Goal: Transaction & Acquisition: Purchase product/service

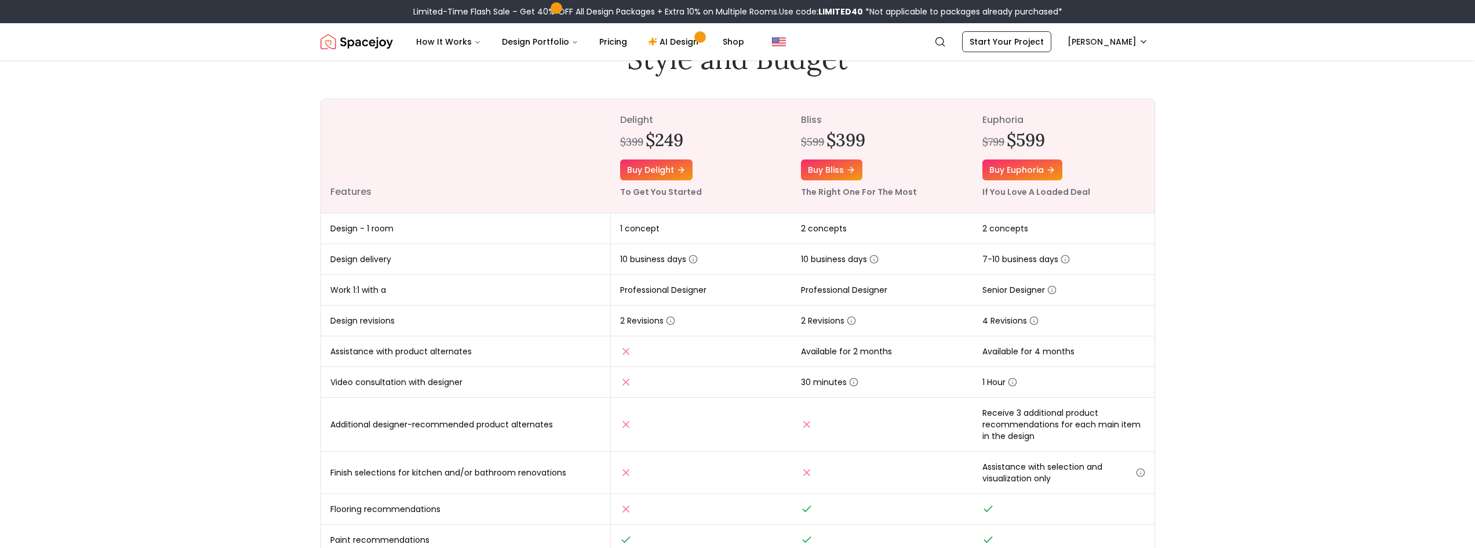
scroll to position [124, 0]
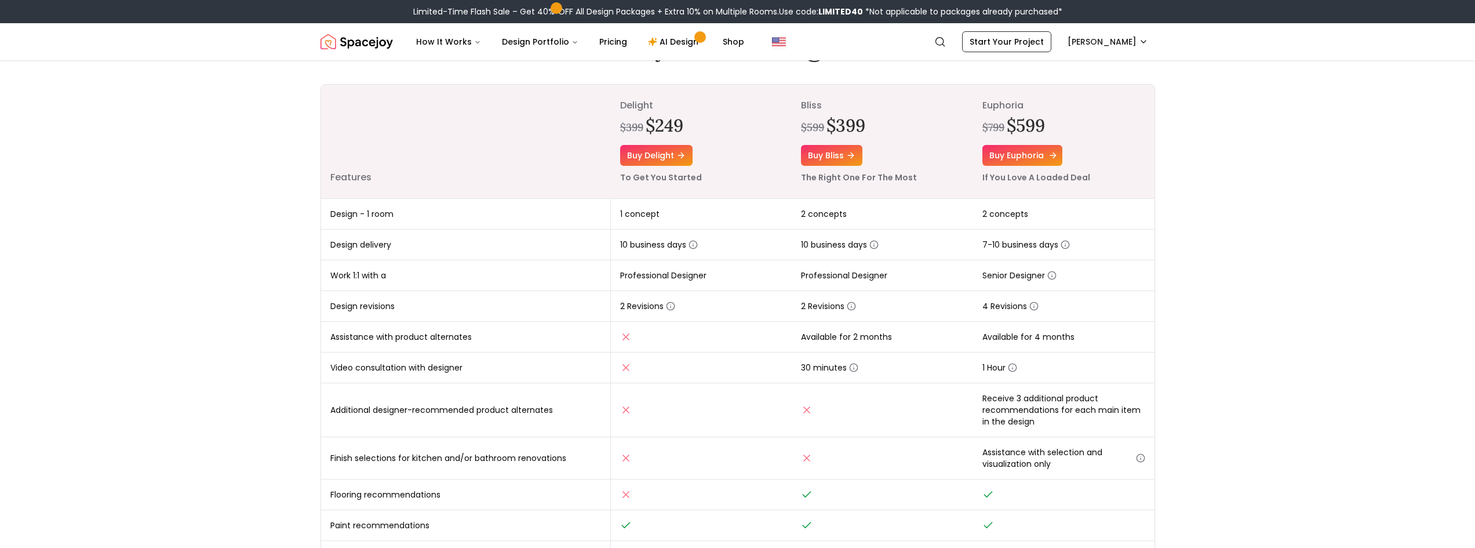
click at [1020, 156] on link "Buy euphoria" at bounding box center [1022, 155] width 80 height 21
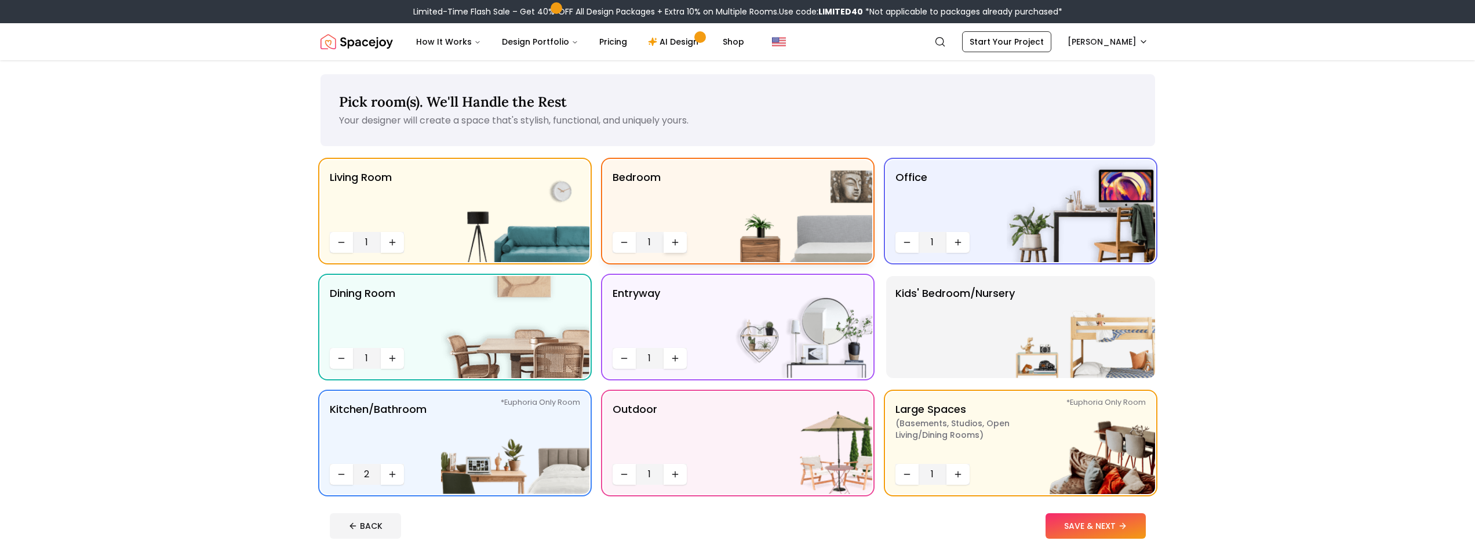
click at [680, 243] on button "Increase quantity" at bounding box center [674, 242] width 23 height 21
click at [392, 476] on icon "Increase quantity" at bounding box center [392, 473] width 0 height 5
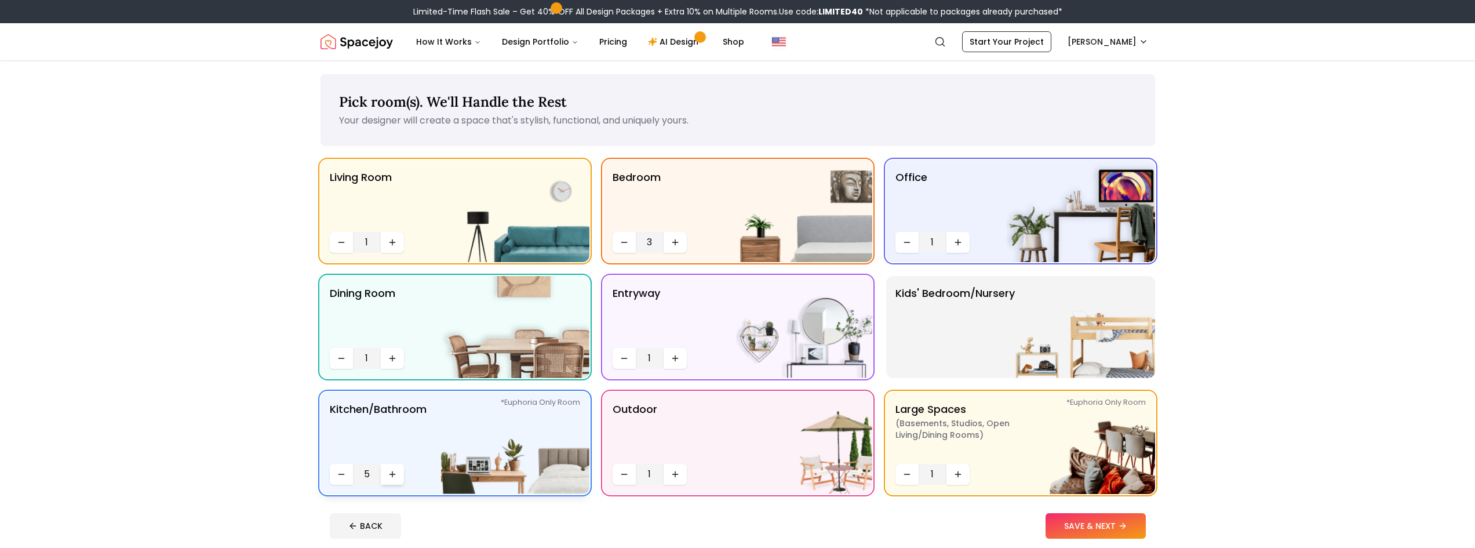
click at [392, 476] on icon "Increase quantity" at bounding box center [392, 473] width 0 height 5
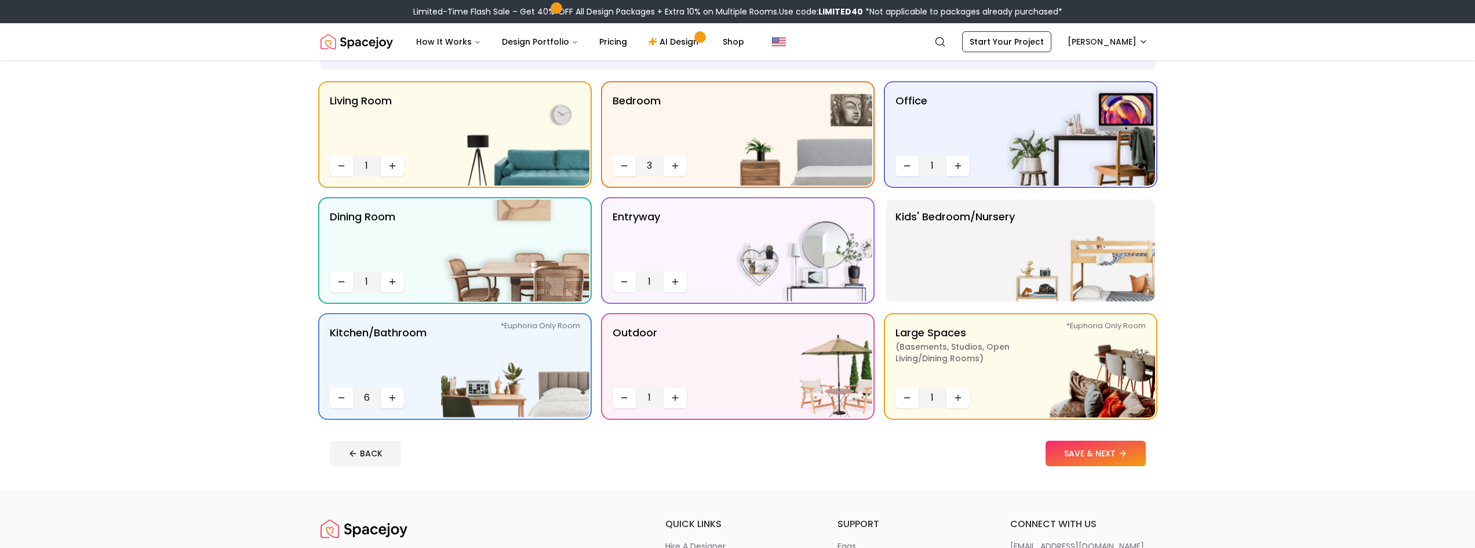
scroll to position [32, 0]
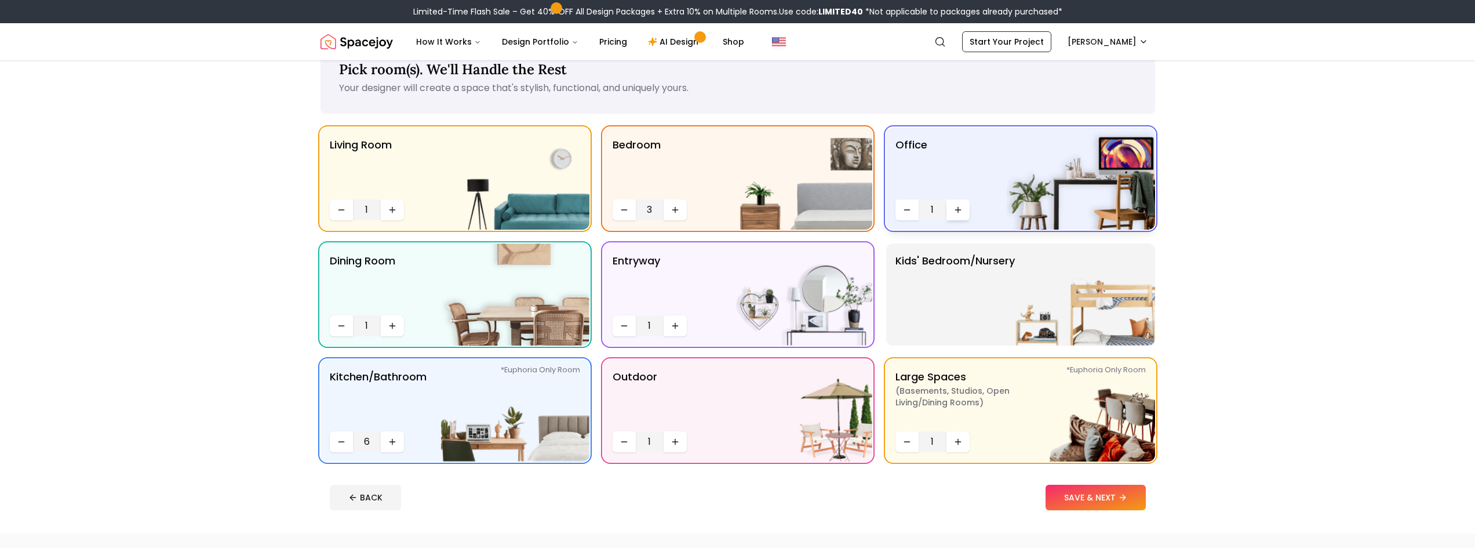
click at [965, 209] on button "Increase quantity" at bounding box center [957, 209] width 23 height 21
click at [1286, 316] on main "Pick room(s). We'll Handle the Rest Your designer will create a space that's st…" at bounding box center [737, 280] width 1475 height 505
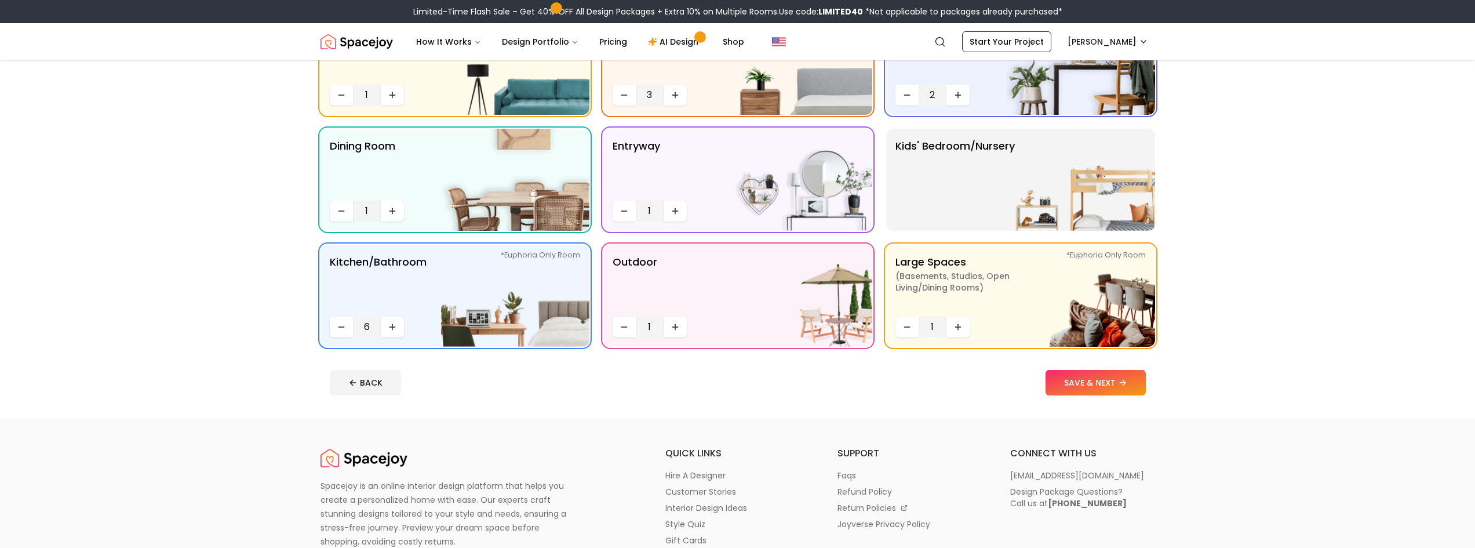
scroll to position [148, 0]
click at [332, 326] on button "Decrease quantity" at bounding box center [341, 326] width 23 height 21
click at [624, 399] on footer "BACK SAVE & NEXT" at bounding box center [737, 382] width 834 height 44
click at [394, 323] on icon "Increase quantity" at bounding box center [392, 326] width 9 height 9
click at [1073, 254] on img at bounding box center [1080, 295] width 148 height 102
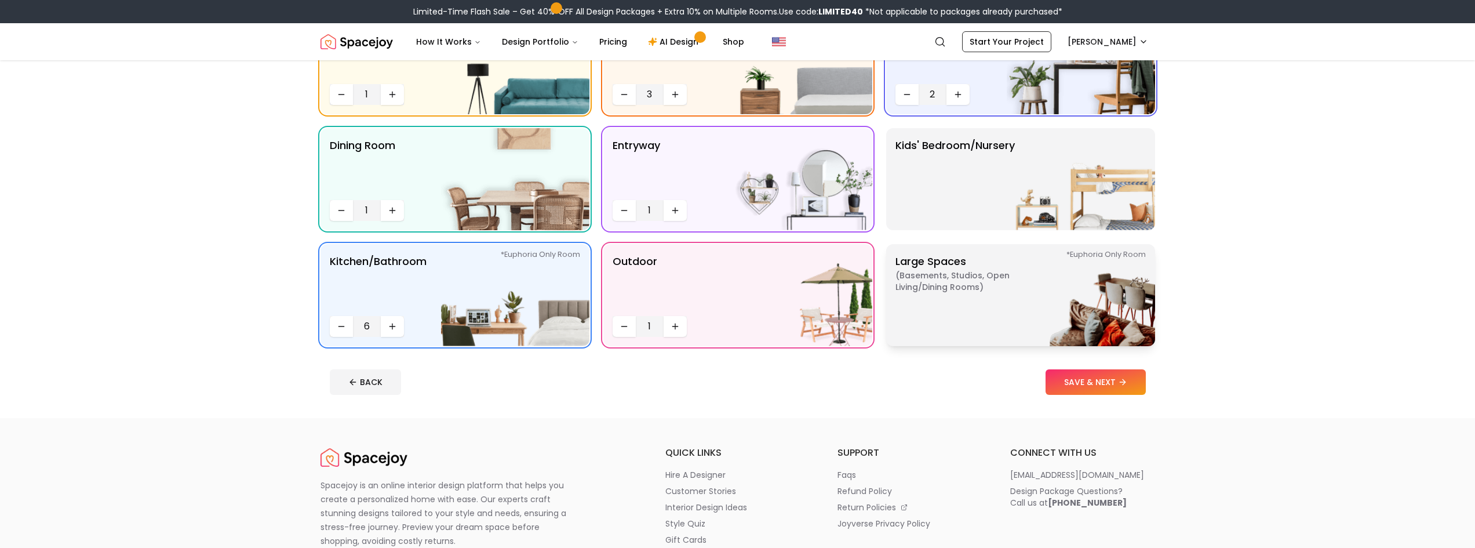
click at [1073, 255] on img at bounding box center [1080, 295] width 148 height 102
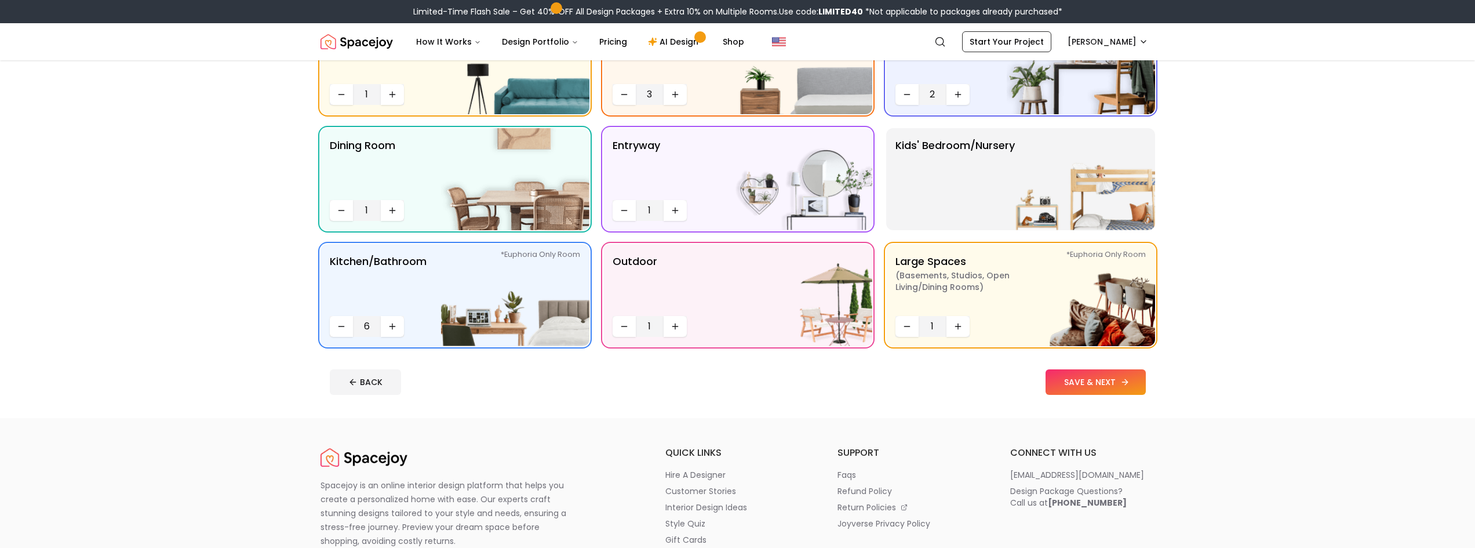
click at [1085, 388] on button "SAVE & NEXT" at bounding box center [1095, 381] width 100 height 25
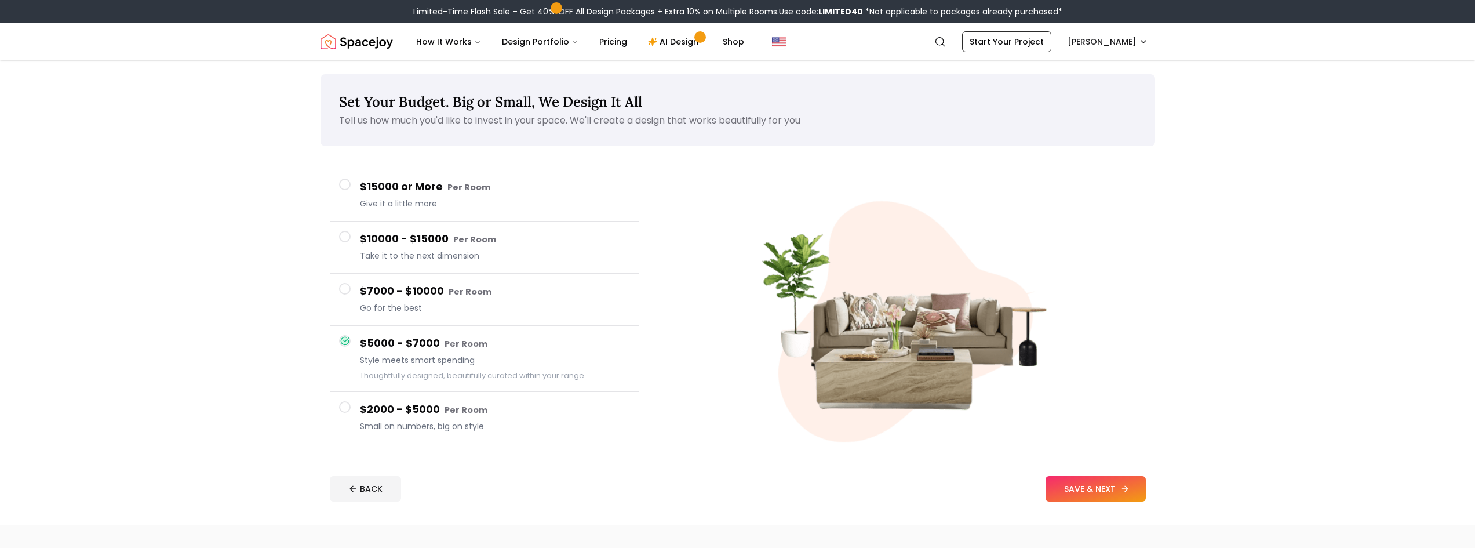
click at [1085, 491] on button "SAVE & NEXT" at bounding box center [1095, 488] width 100 height 25
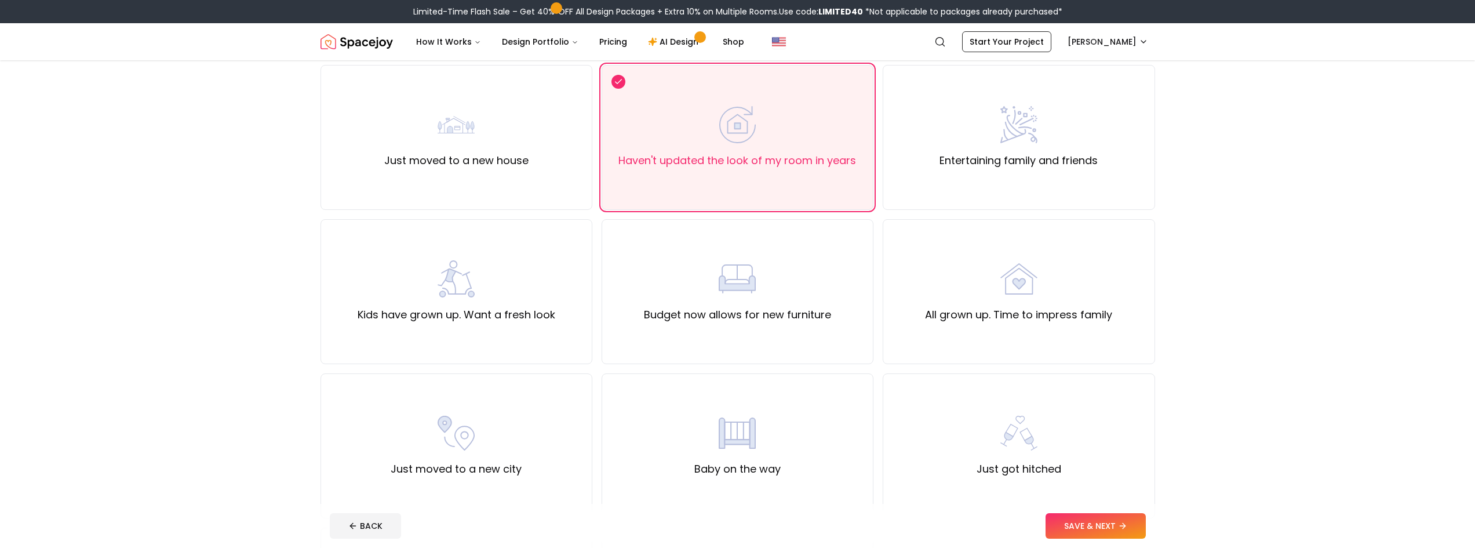
scroll to position [96, 0]
click at [1068, 187] on div "Entertaining family and friends" at bounding box center [1018, 136] width 272 height 145
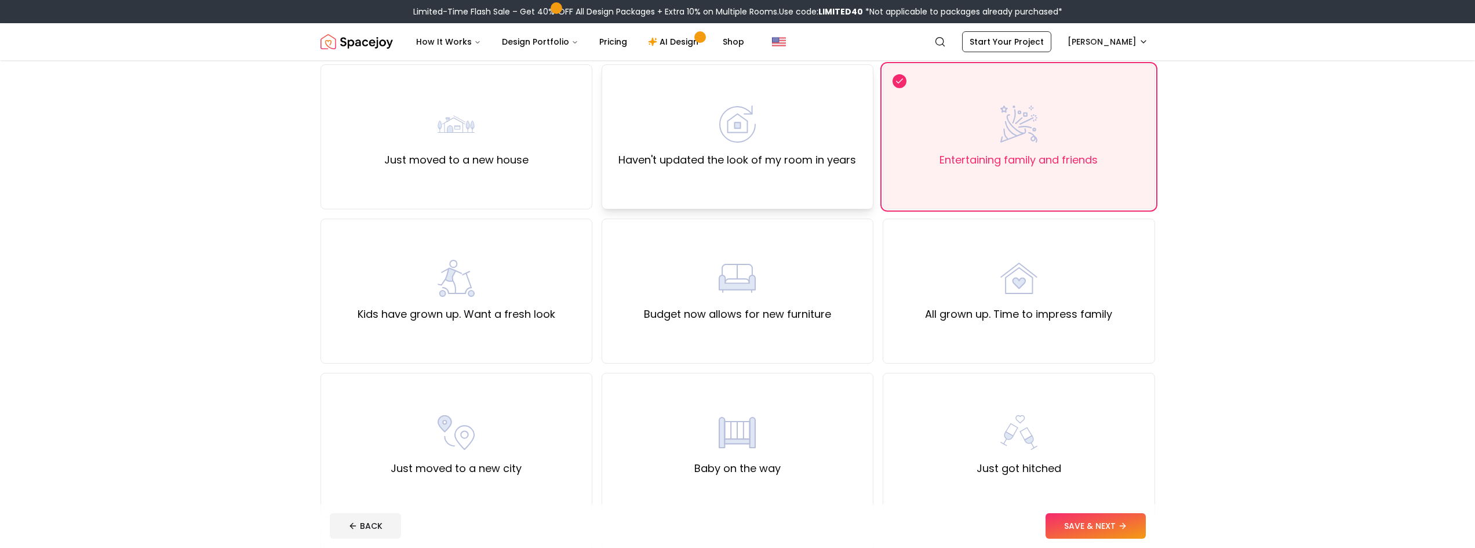
click at [763, 148] on div "Haven't updated the look of my room in years" at bounding box center [737, 136] width 238 height 63
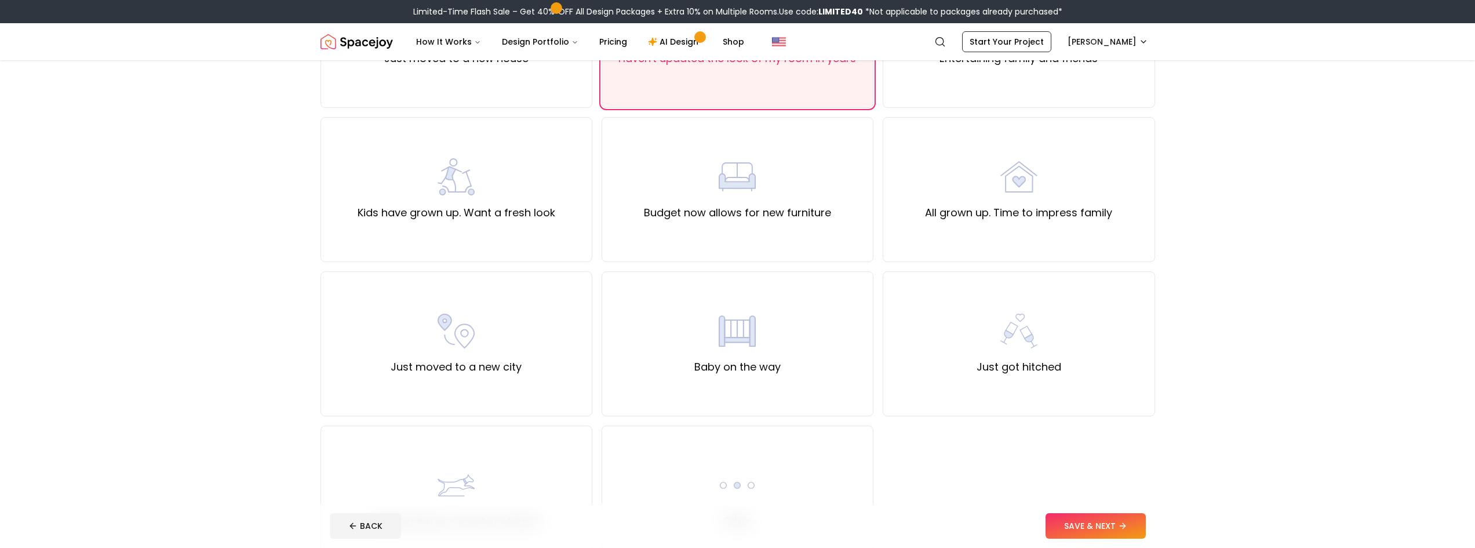
scroll to position [312, 0]
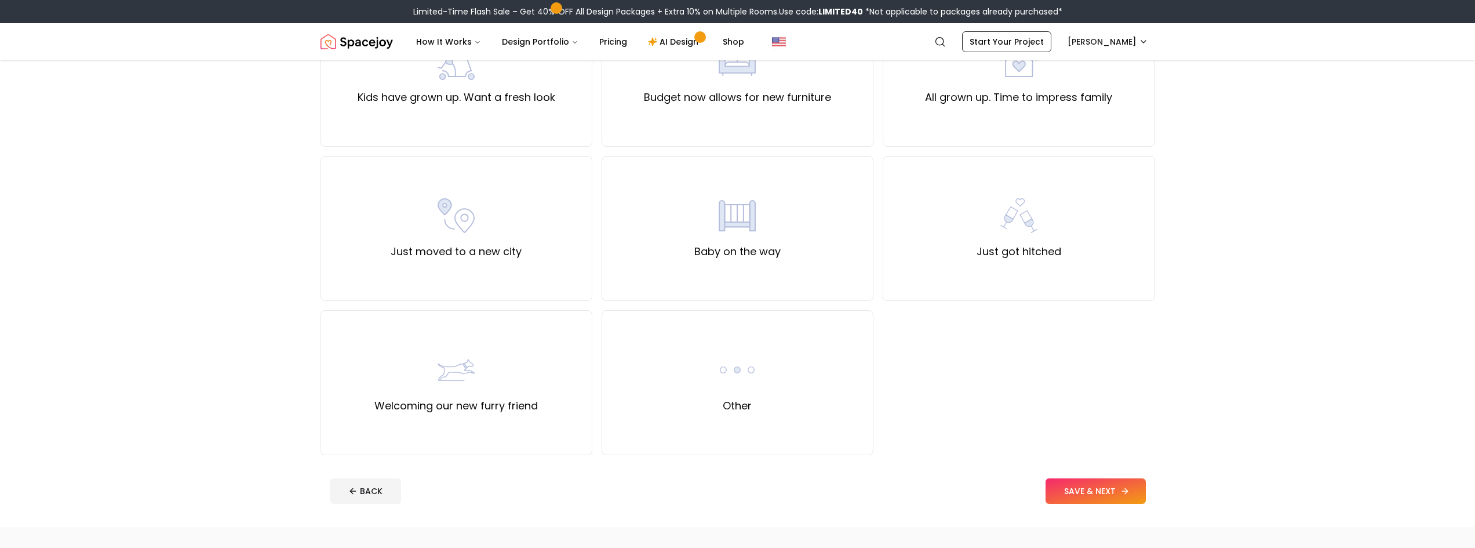
click at [1087, 490] on button "SAVE & NEXT" at bounding box center [1095, 490] width 100 height 25
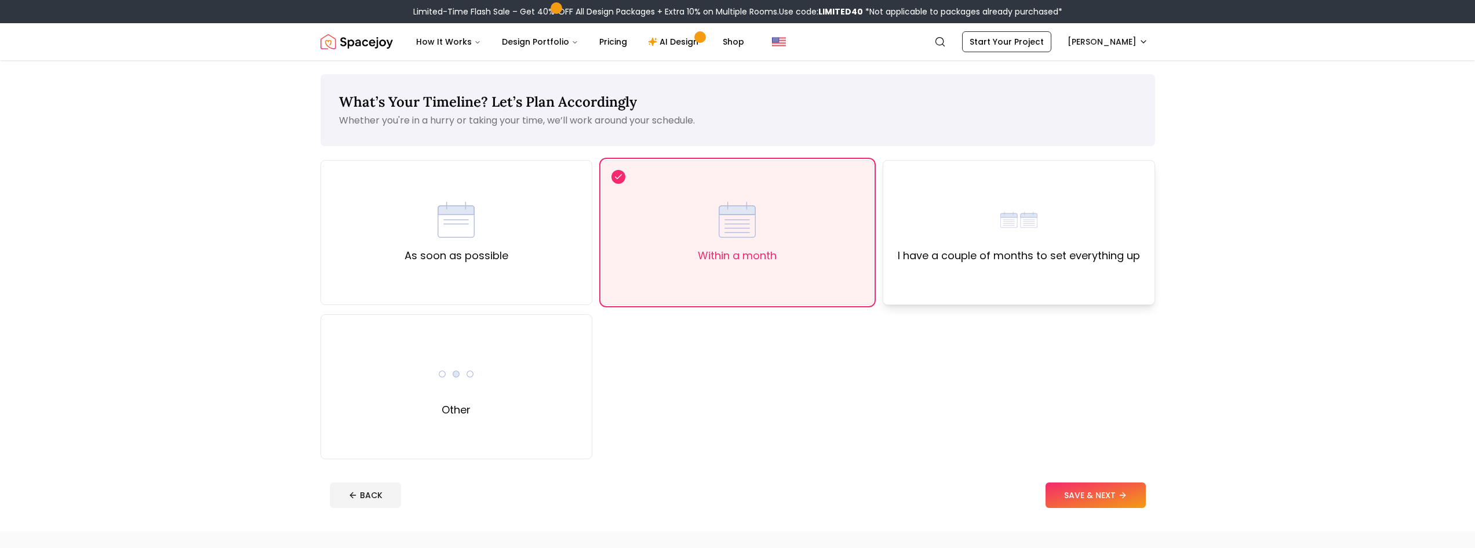
click at [957, 271] on div "I have a couple of months to set everything up" at bounding box center [1018, 232] width 272 height 145
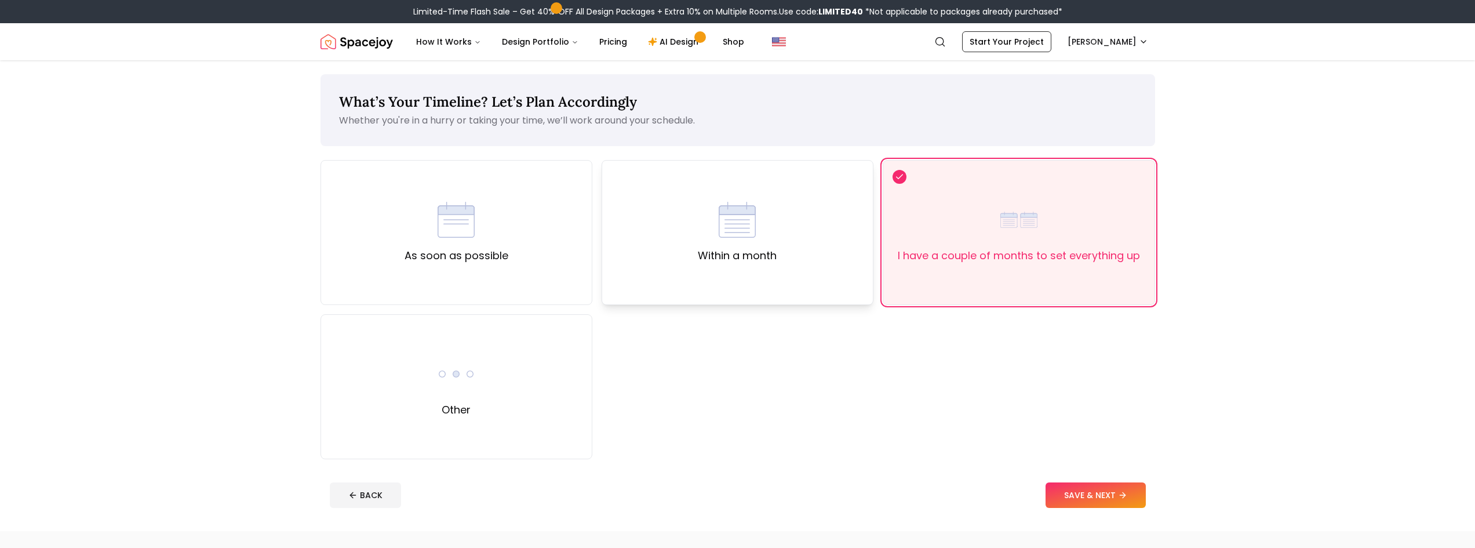
click at [763, 258] on label "Within a month" at bounding box center [737, 255] width 79 height 16
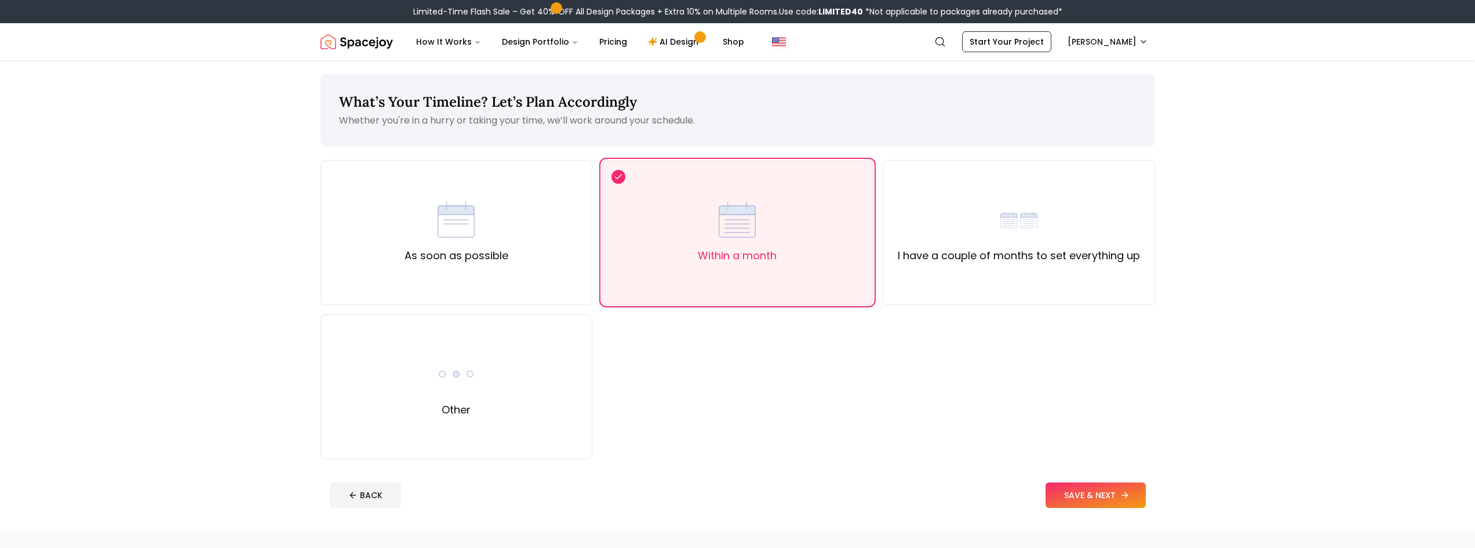
click at [1114, 495] on button "SAVE & NEXT" at bounding box center [1095, 494] width 100 height 25
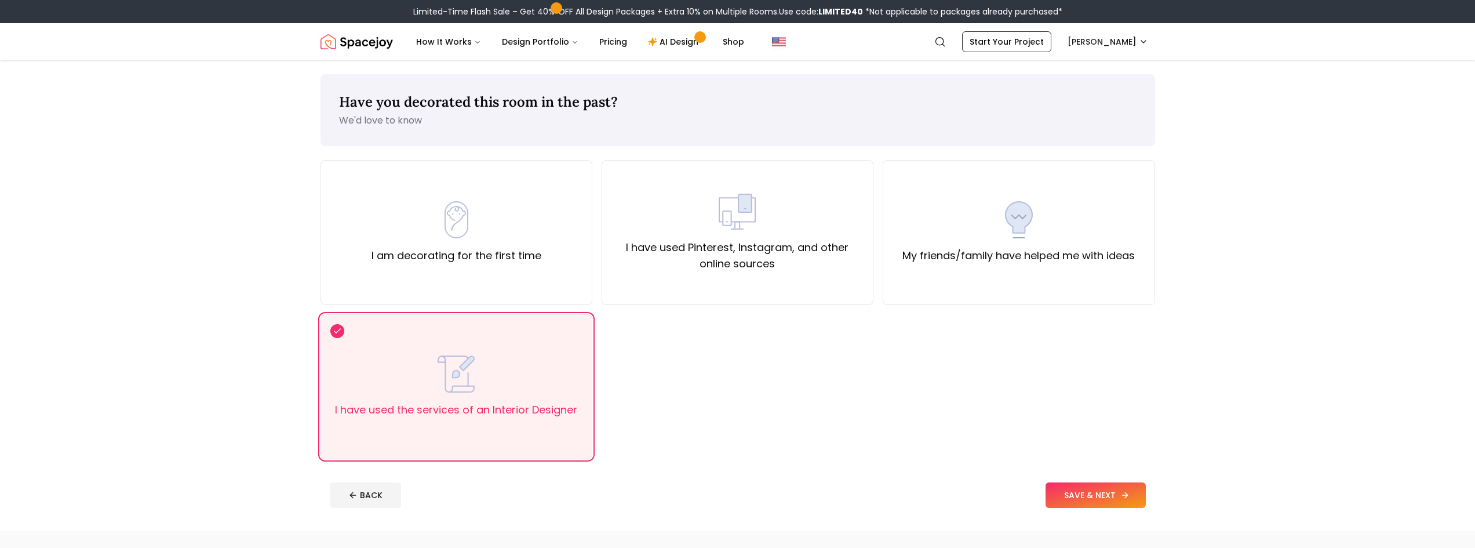
click at [1082, 494] on button "SAVE & NEXT" at bounding box center [1095, 494] width 100 height 25
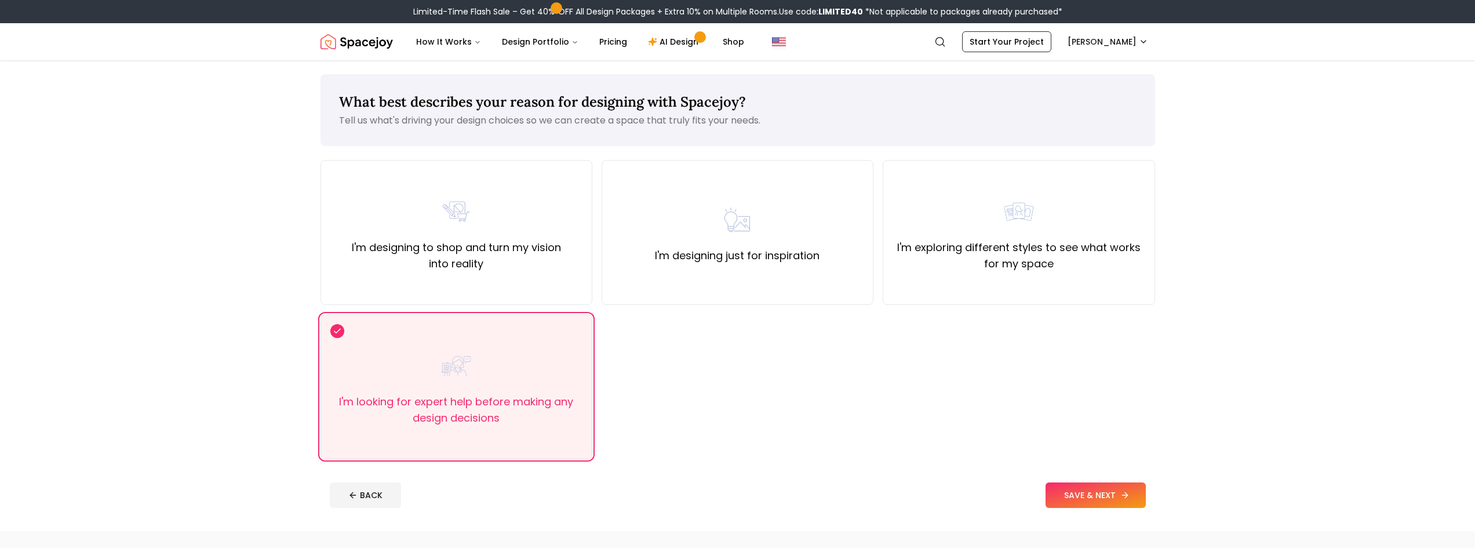
click at [1094, 496] on button "SAVE & NEXT" at bounding box center [1095, 494] width 100 height 25
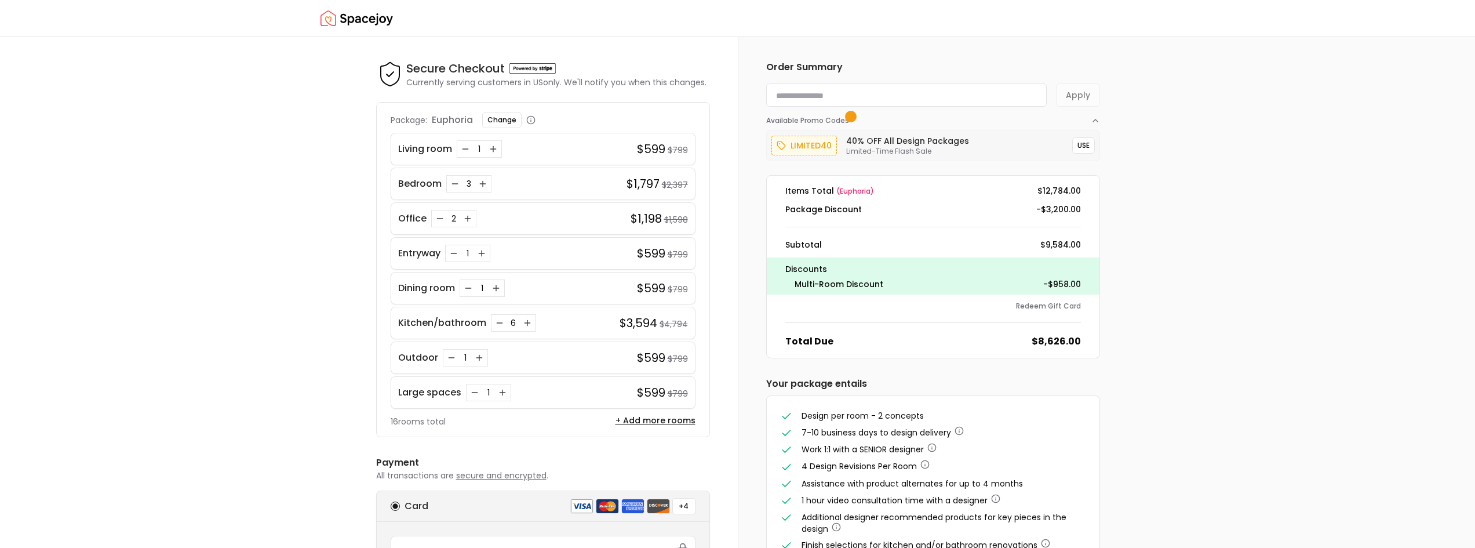
click at [895, 150] on p "Limited-Time Flash Sale" at bounding box center [907, 151] width 123 height 9
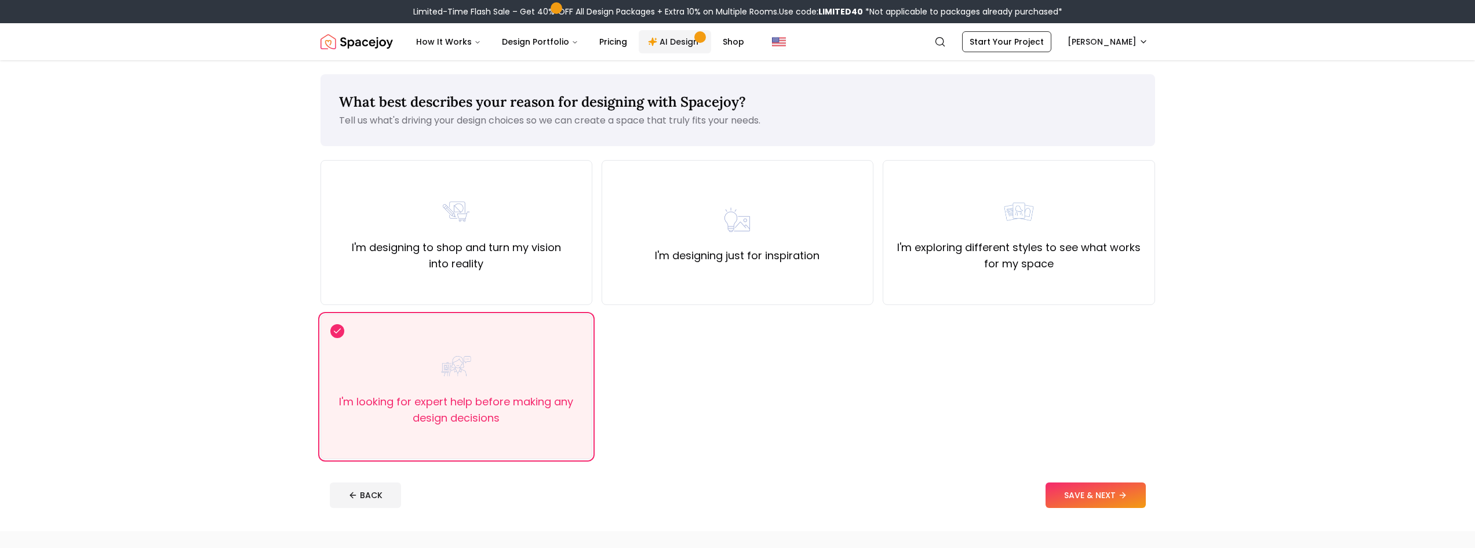
click at [672, 34] on link "AI Design" at bounding box center [675, 41] width 72 height 23
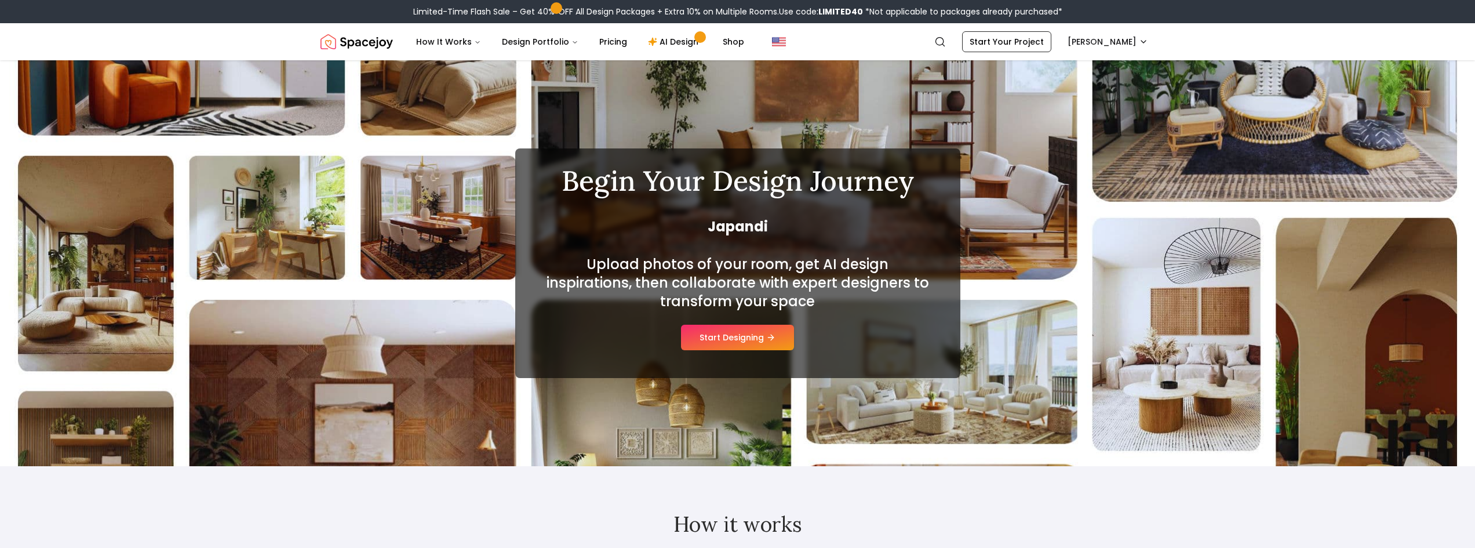
click at [1160, 372] on div "Begin Your Design Journey Japandi Upload photos of your room, get AI design ins…" at bounding box center [737, 263] width 1475 height 406
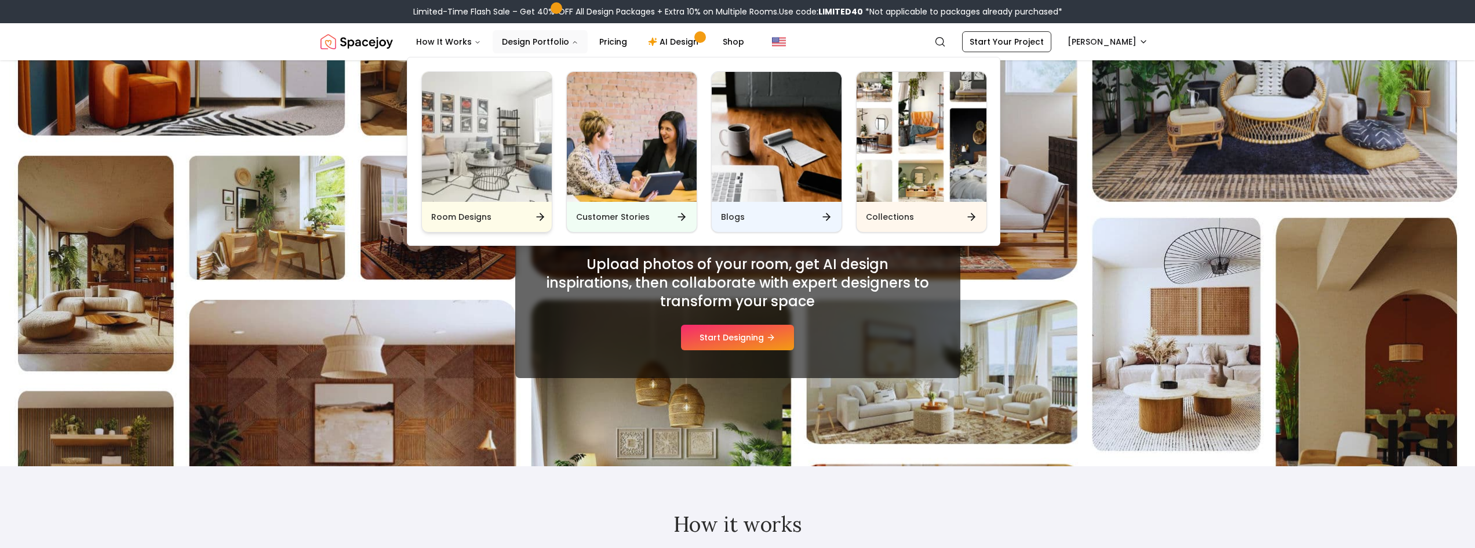
click at [494, 218] on div "Room Designs" at bounding box center [487, 217] width 130 height 30
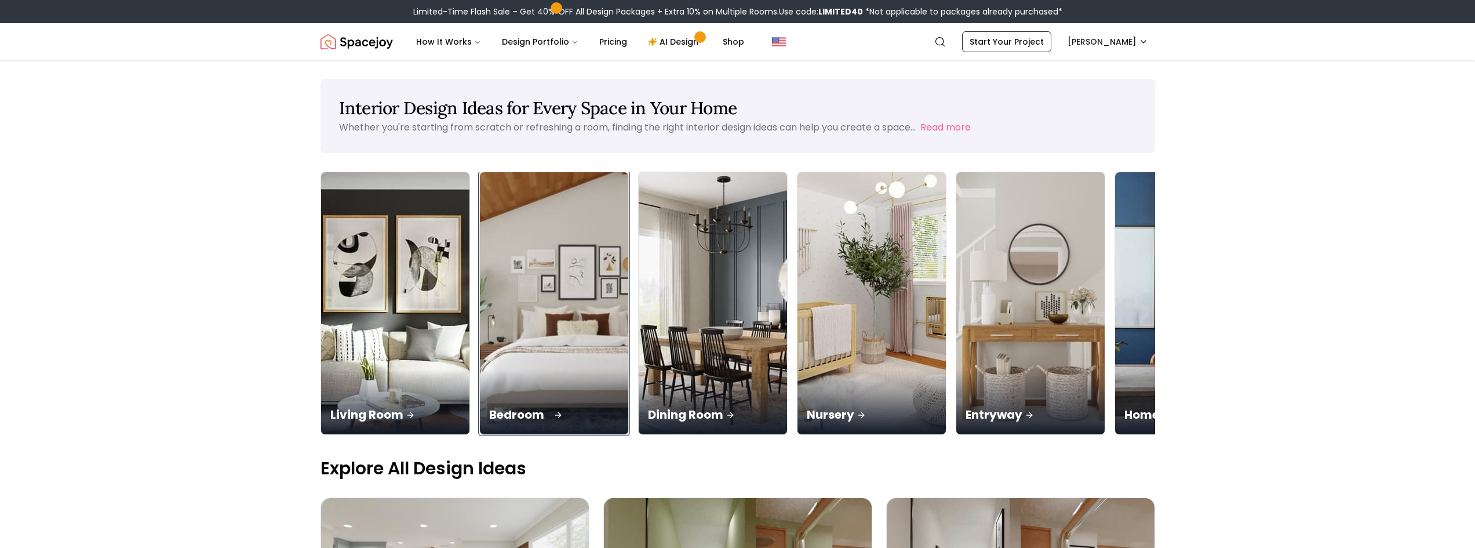
click at [580, 373] on div "Bedroom" at bounding box center [554, 401] width 148 height 65
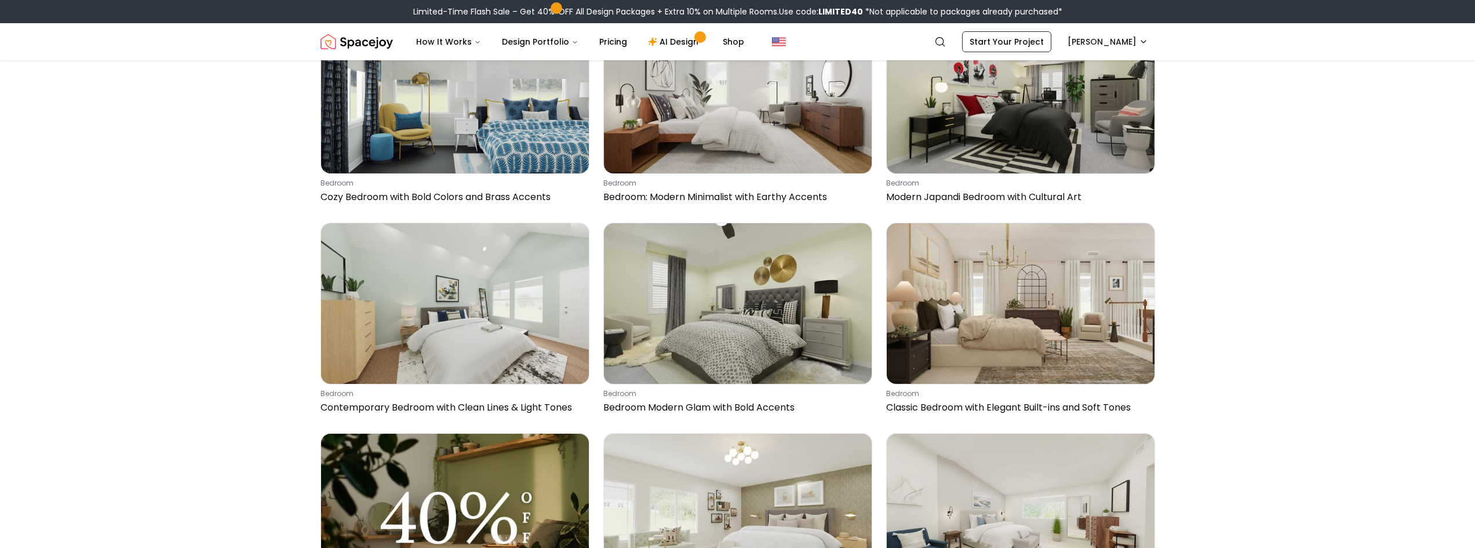
scroll to position [2676, 0]
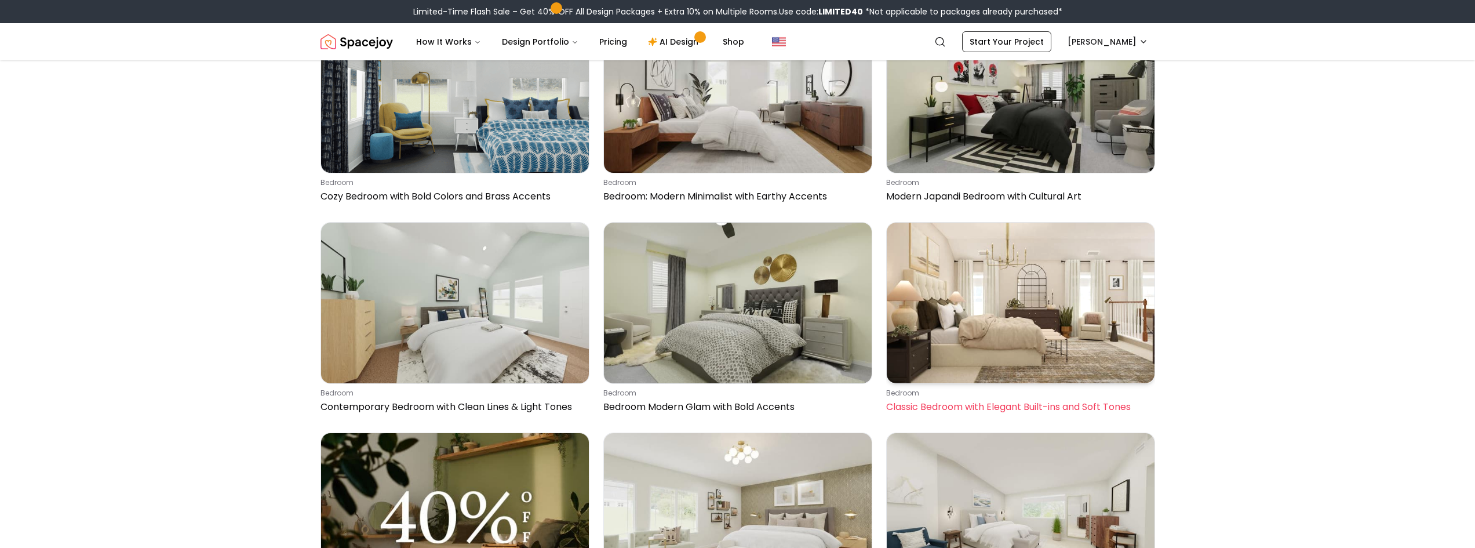
click at [1062, 316] on img at bounding box center [1021, 302] width 268 height 160
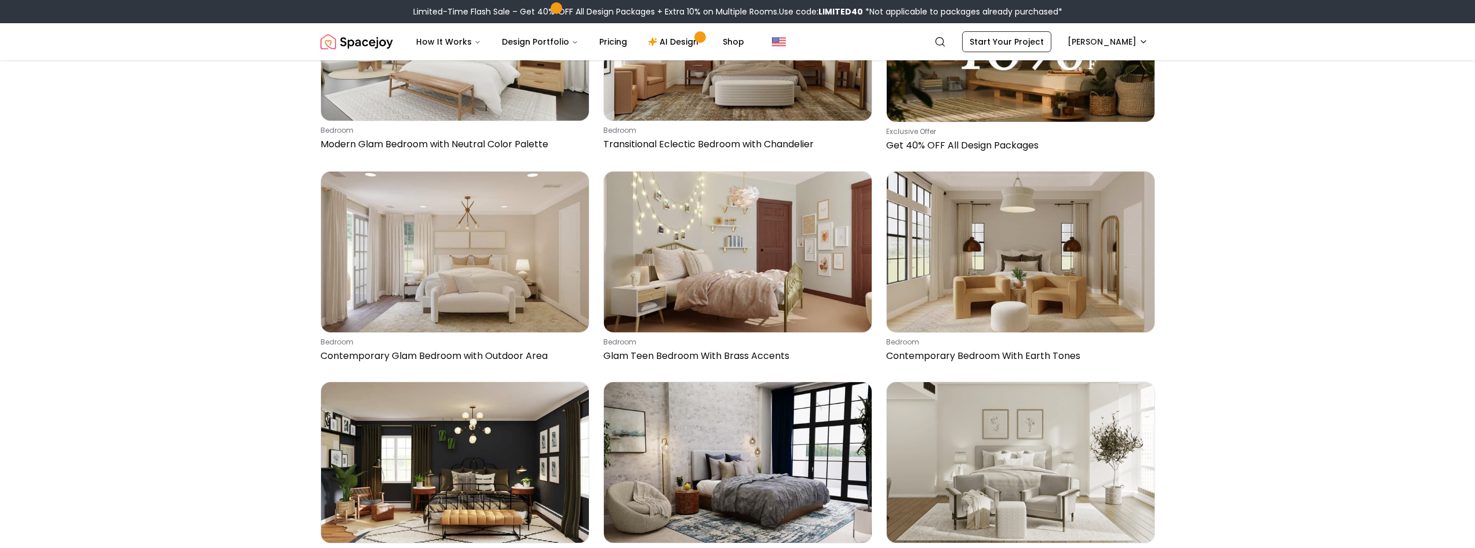
scroll to position [4835, 0]
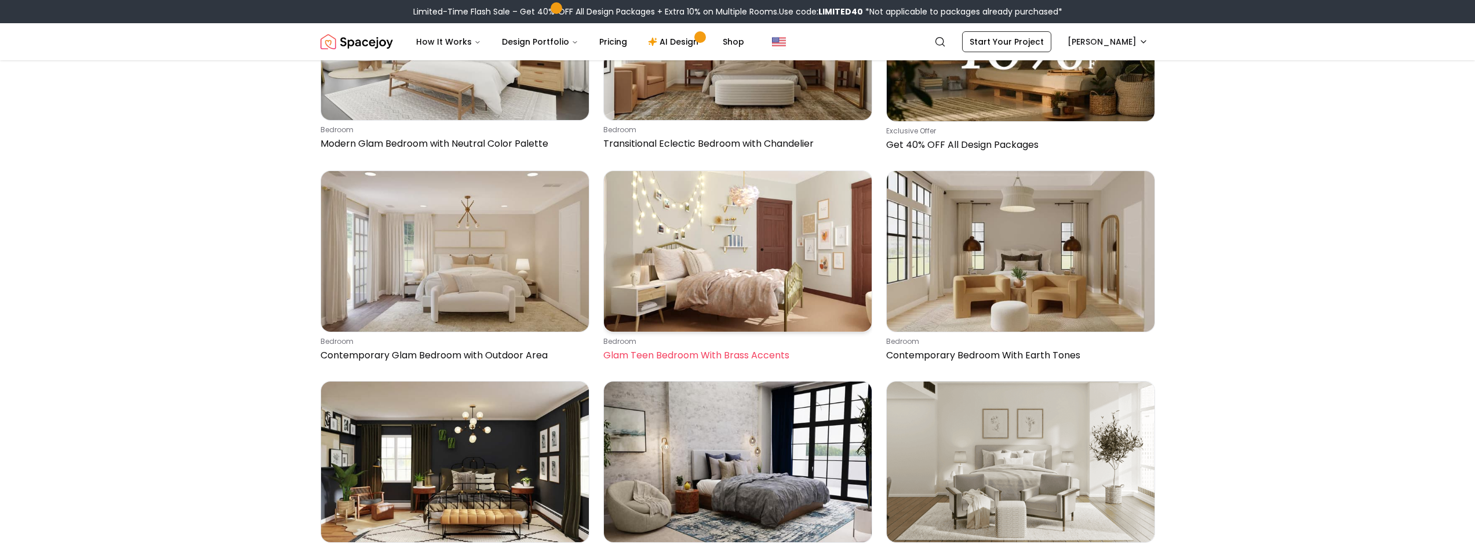
click at [717, 258] on img at bounding box center [738, 251] width 268 height 160
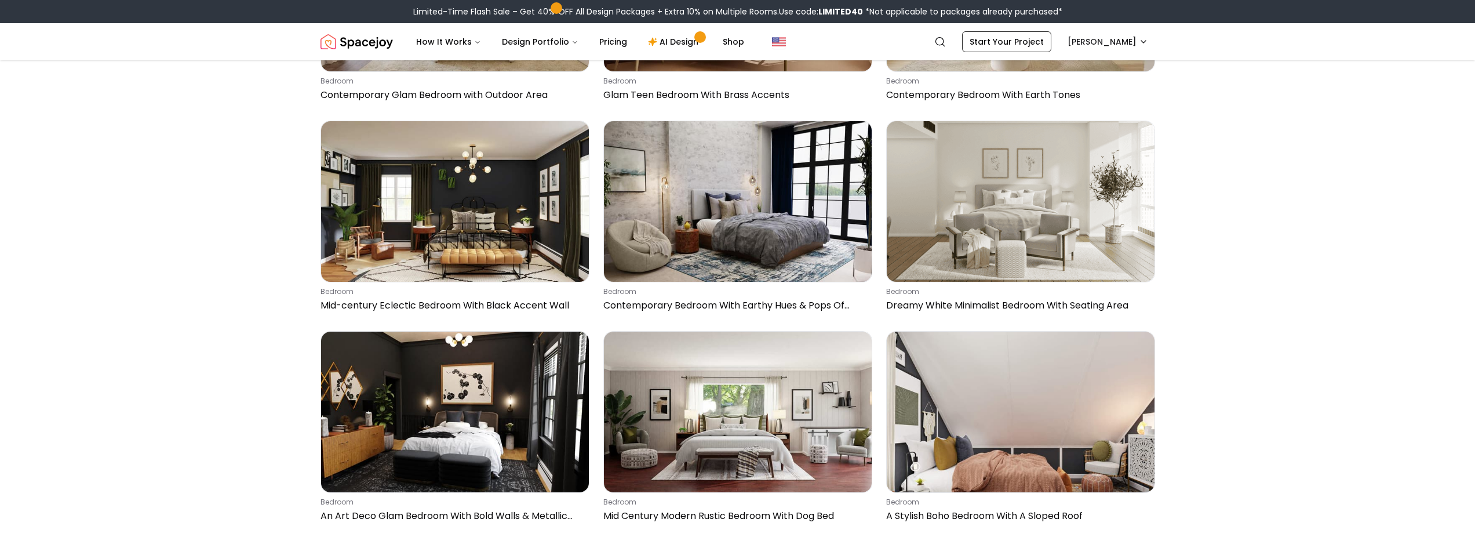
scroll to position [5095, 0]
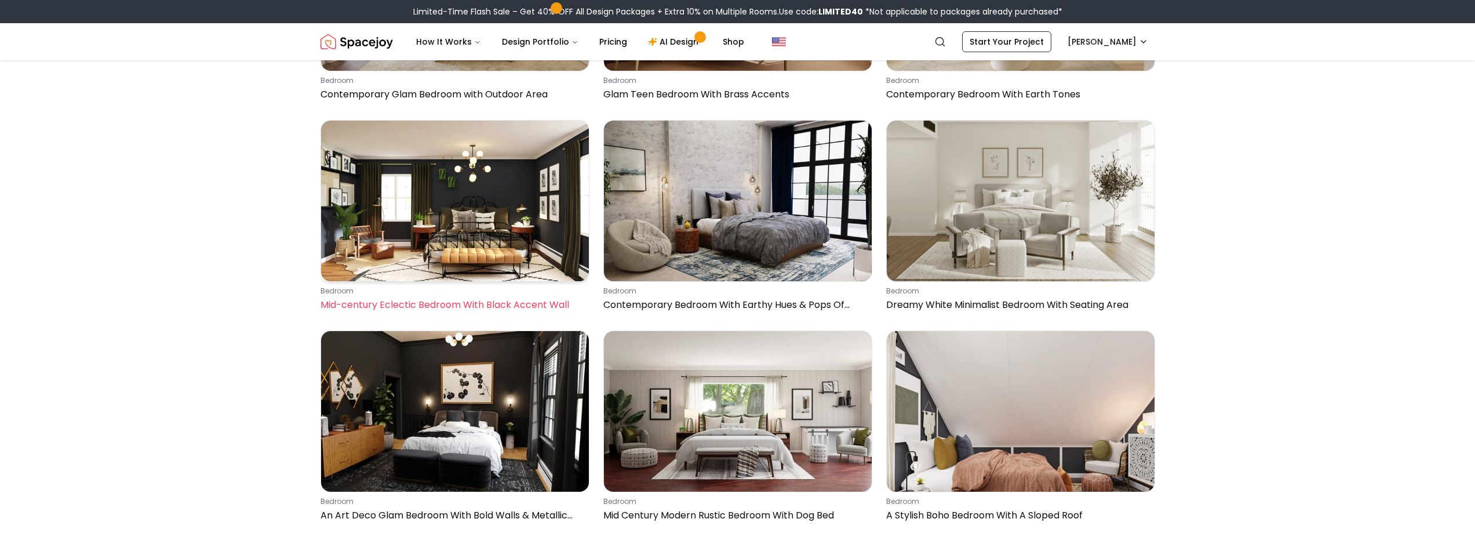
click at [484, 202] on img at bounding box center [455, 201] width 268 height 160
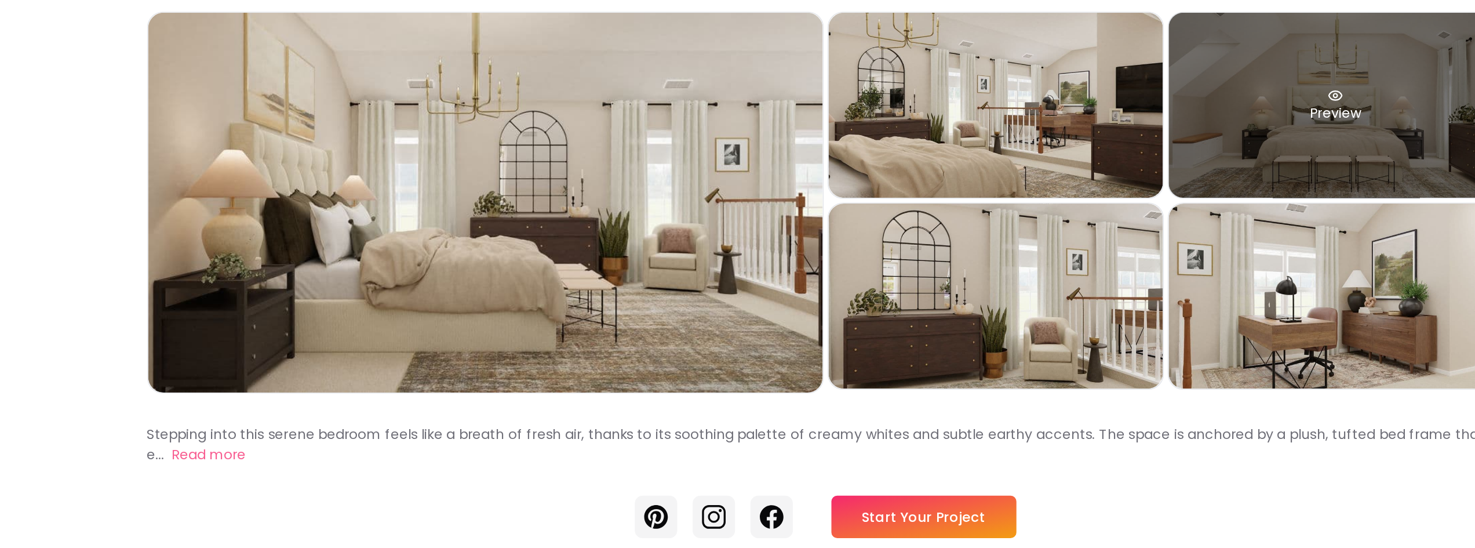
click at [1044, 164] on icon at bounding box center [1043, 168] width 9 height 9
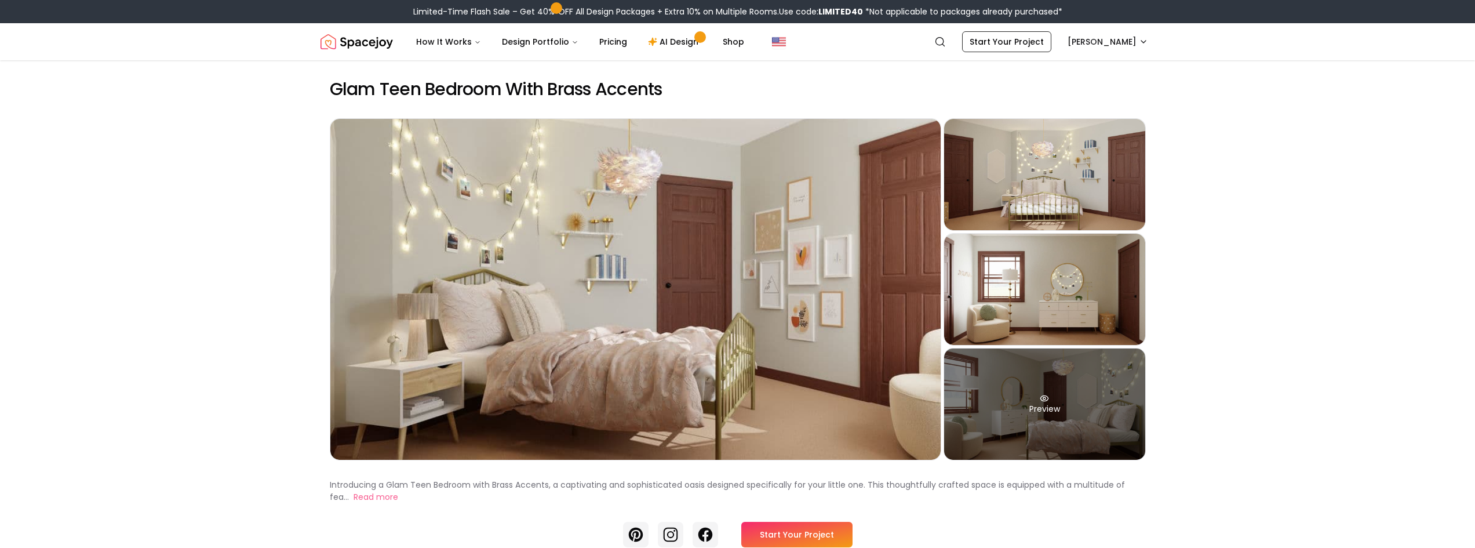
click at [1074, 399] on div "Preview" at bounding box center [1044, 403] width 201 height 111
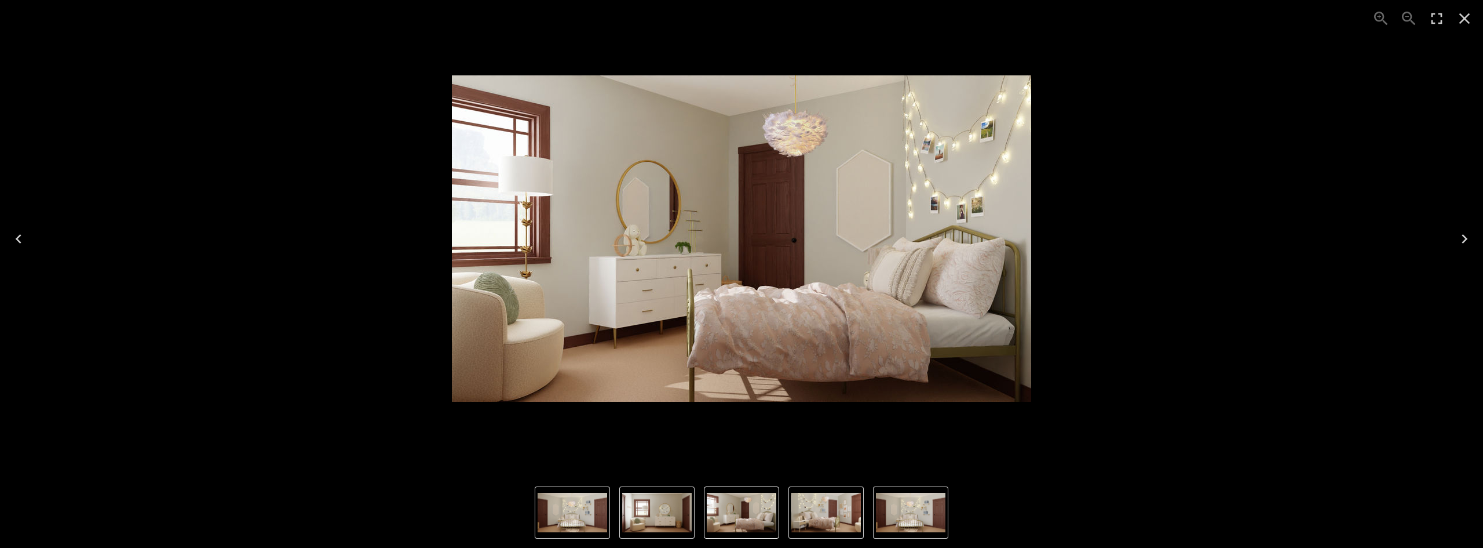
click at [819, 523] on img "1 of 4" at bounding box center [826, 512] width 70 height 39
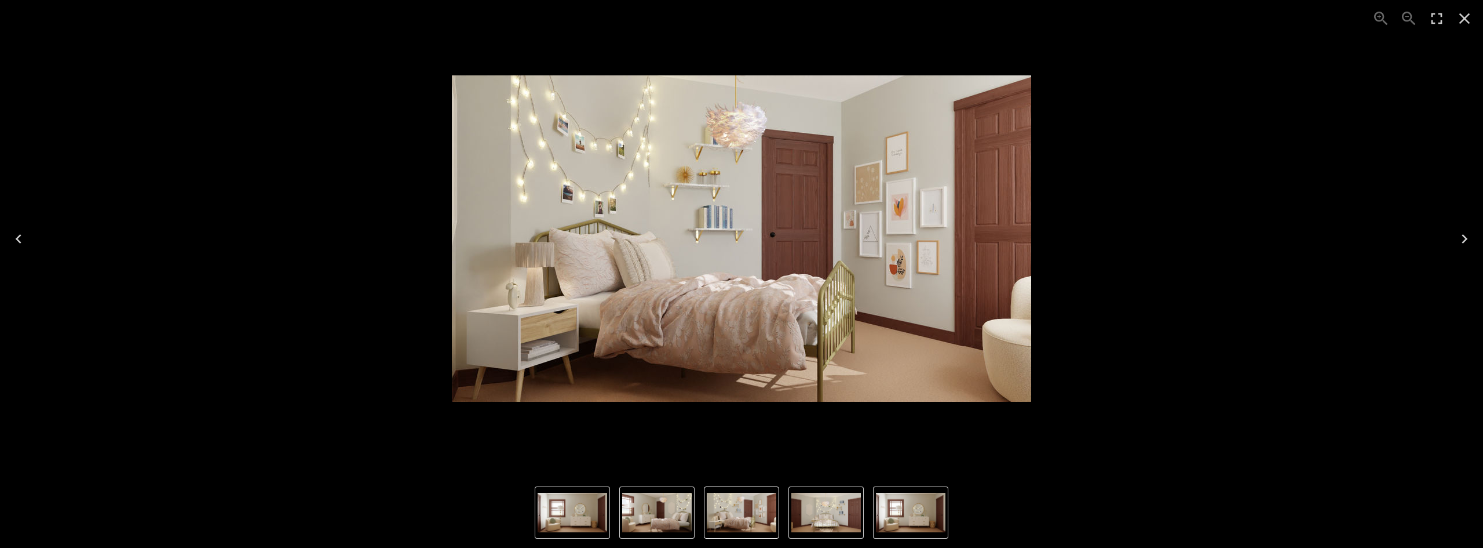
drag, startPoint x: 1254, startPoint y: 439, endPoint x: 1482, endPoint y: 124, distance: 388.0
click at [1474, 124] on div "1 of 4" at bounding box center [741, 238] width 1483 height 477
click at [1461, 17] on icon "Close" at bounding box center [1465, 18] width 19 height 19
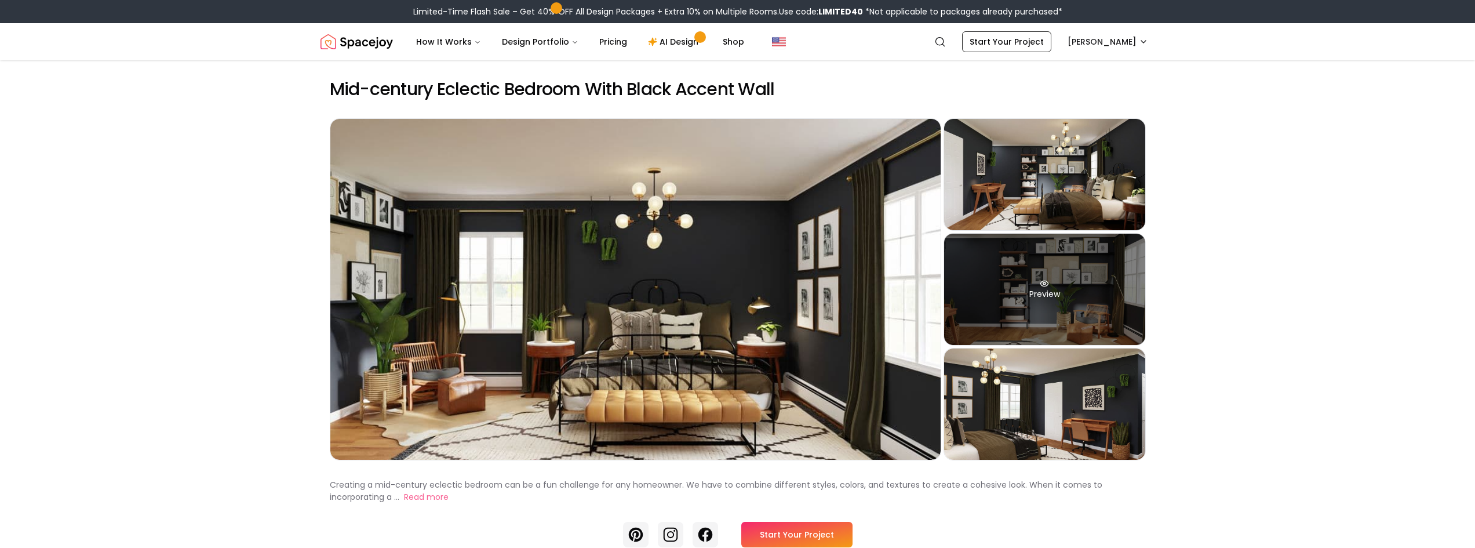
click at [1052, 292] on div "Preview" at bounding box center [1044, 289] width 201 height 111
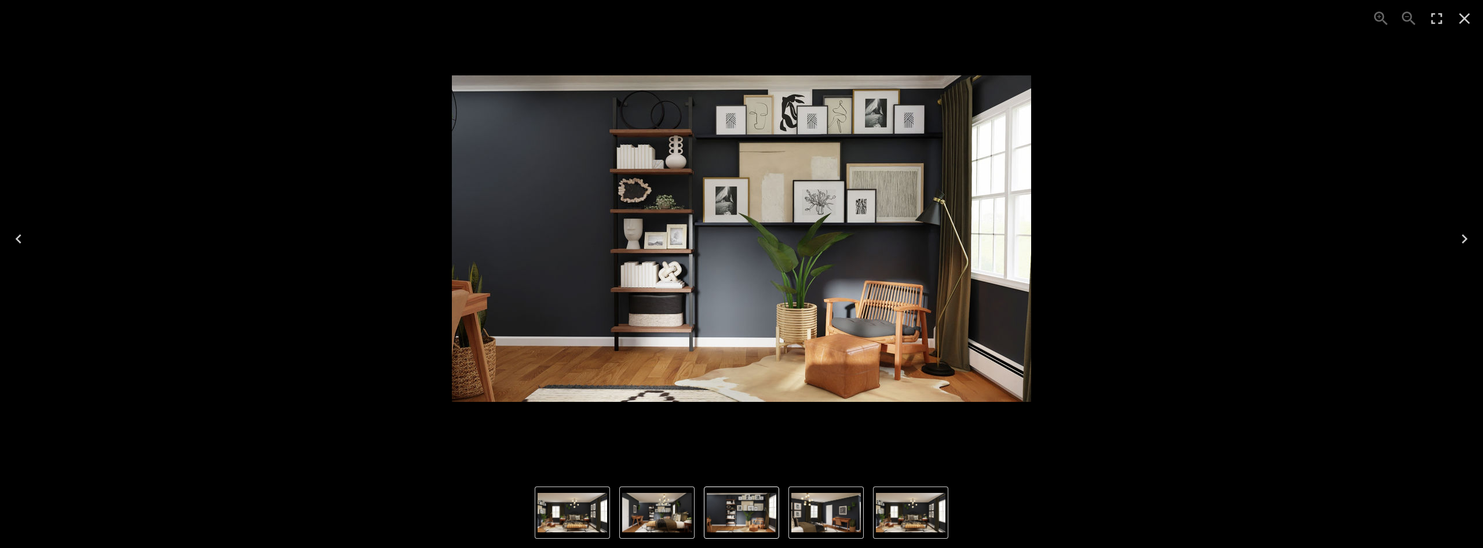
click at [1464, 240] on icon "Next" at bounding box center [1465, 238] width 19 height 19
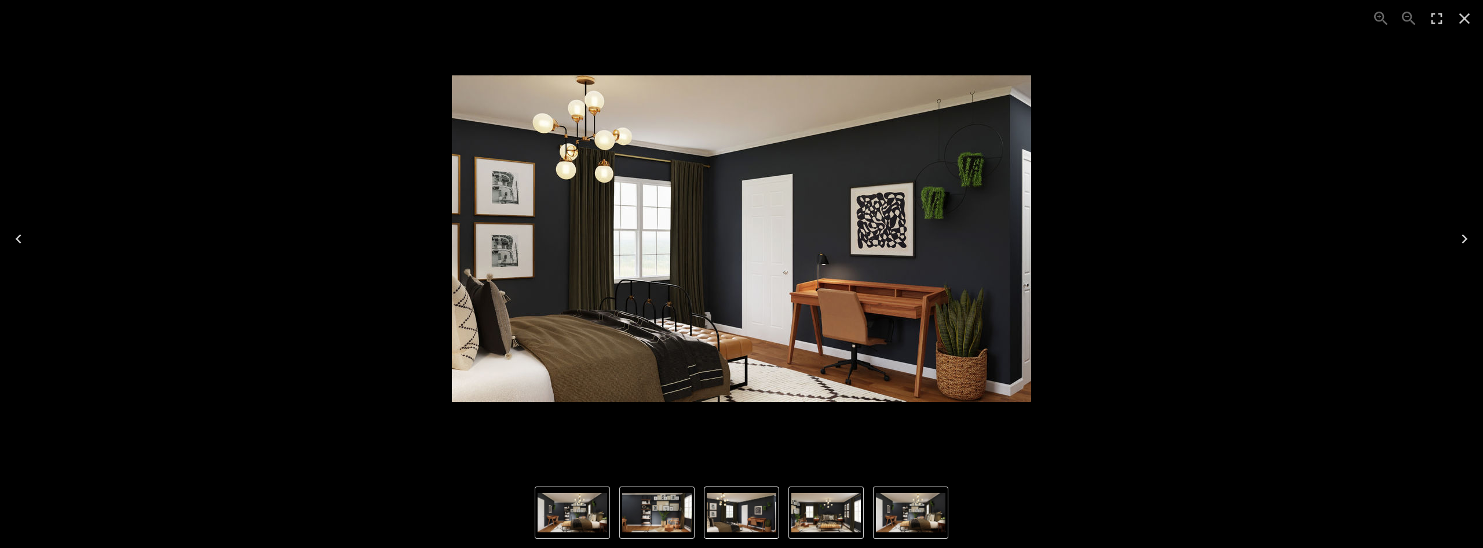
click at [1464, 240] on icon "Next" at bounding box center [1465, 238] width 19 height 19
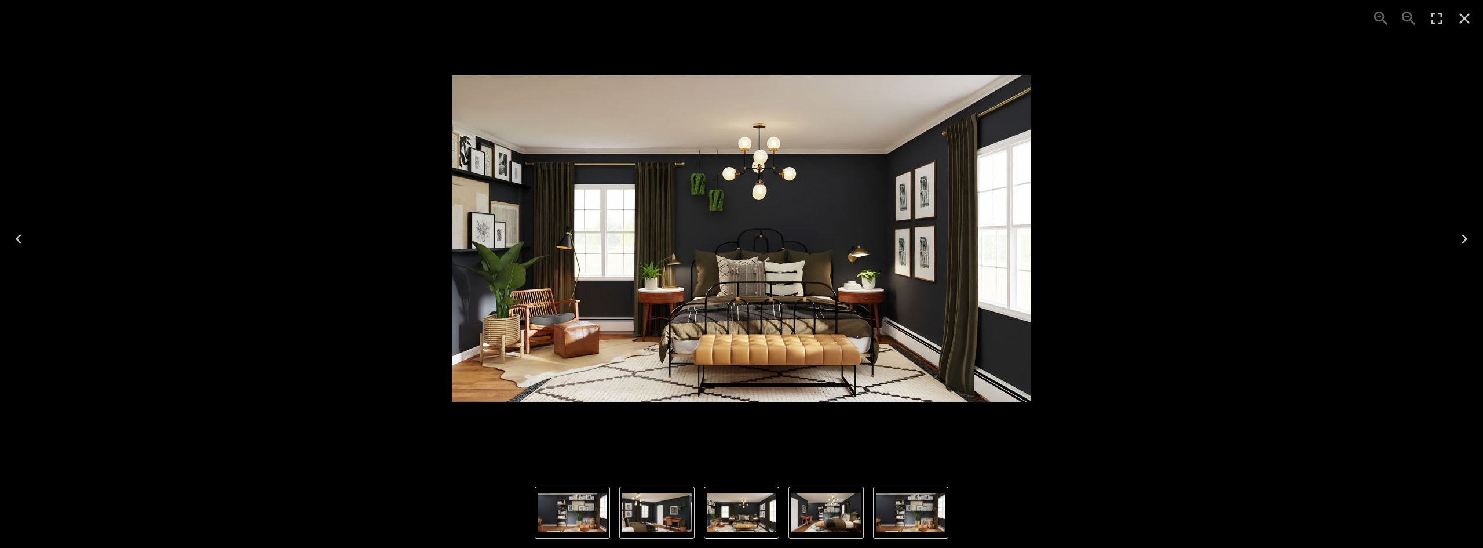
click at [1469, 21] on icon "Close" at bounding box center [1465, 18] width 19 height 19
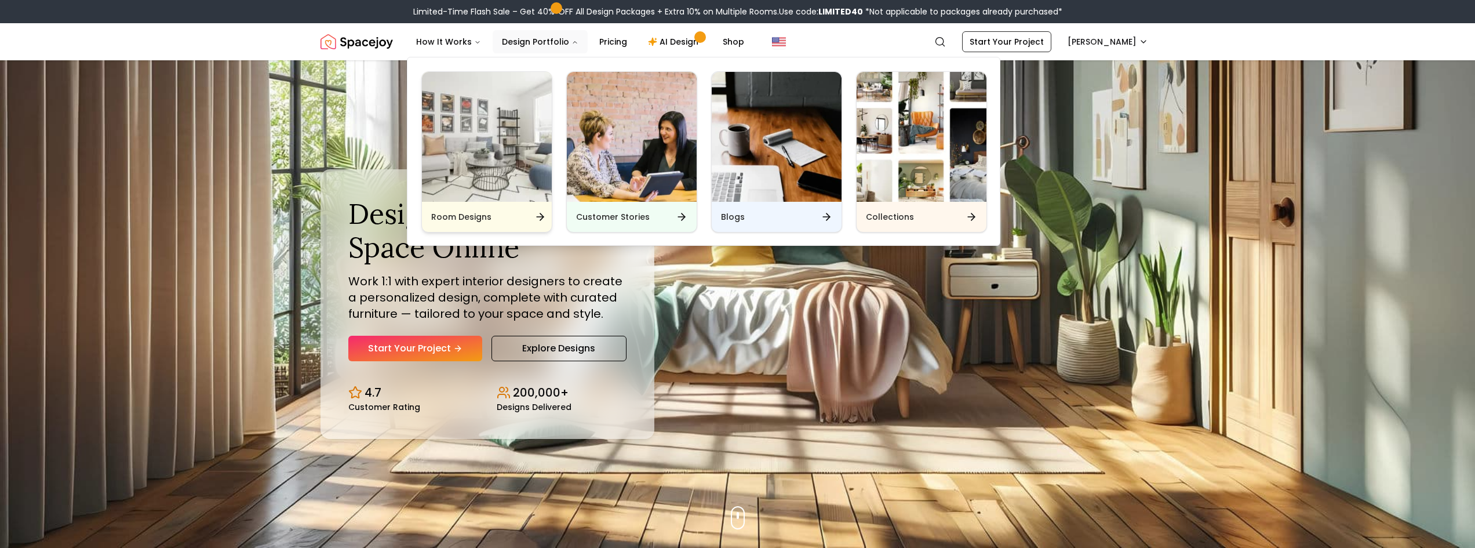
click at [505, 212] on div "Room Designs" at bounding box center [487, 217] width 130 height 30
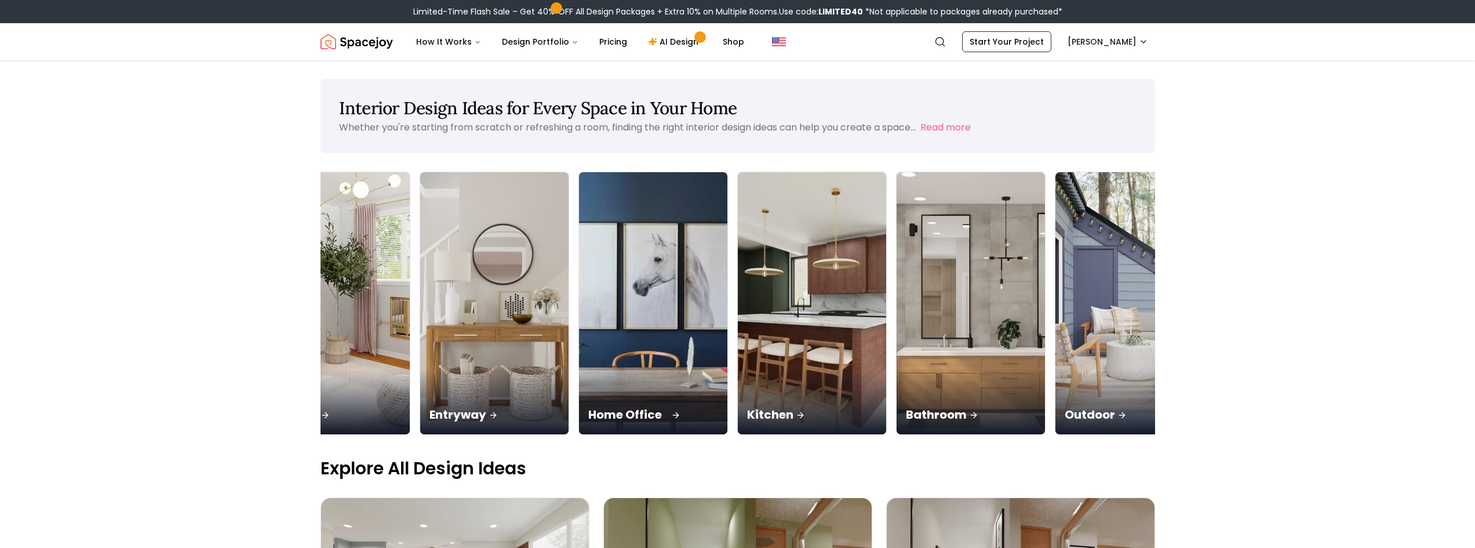
scroll to position [0, 552]
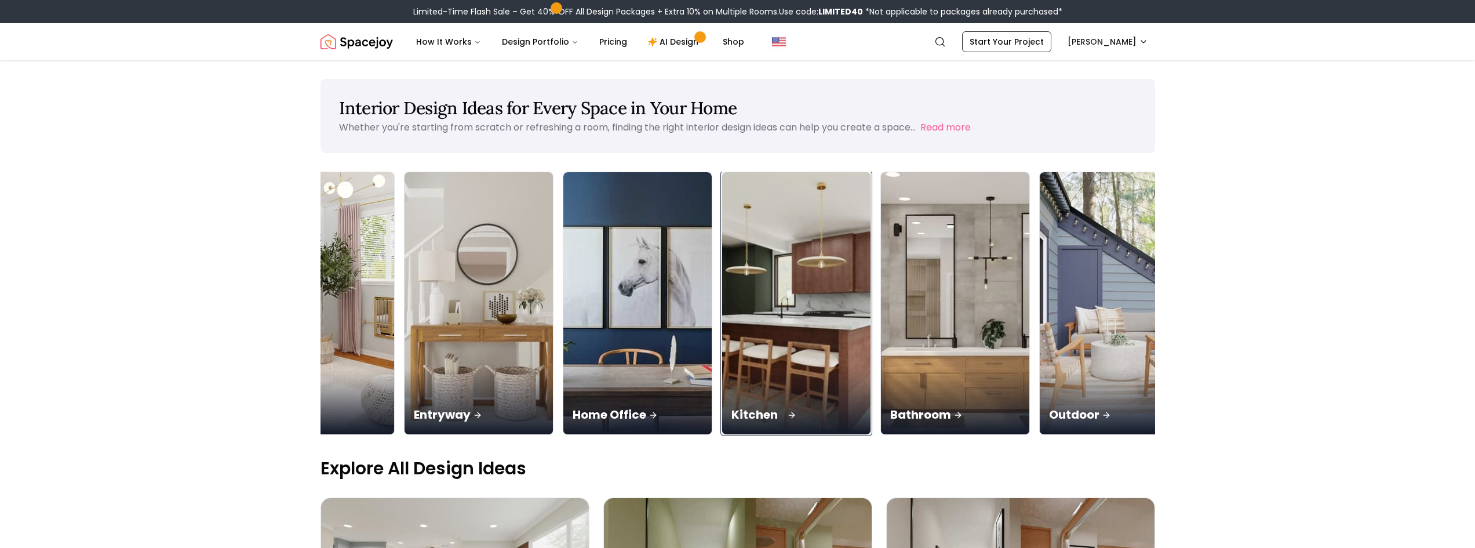
click at [825, 308] on img at bounding box center [796, 303] width 156 height 275
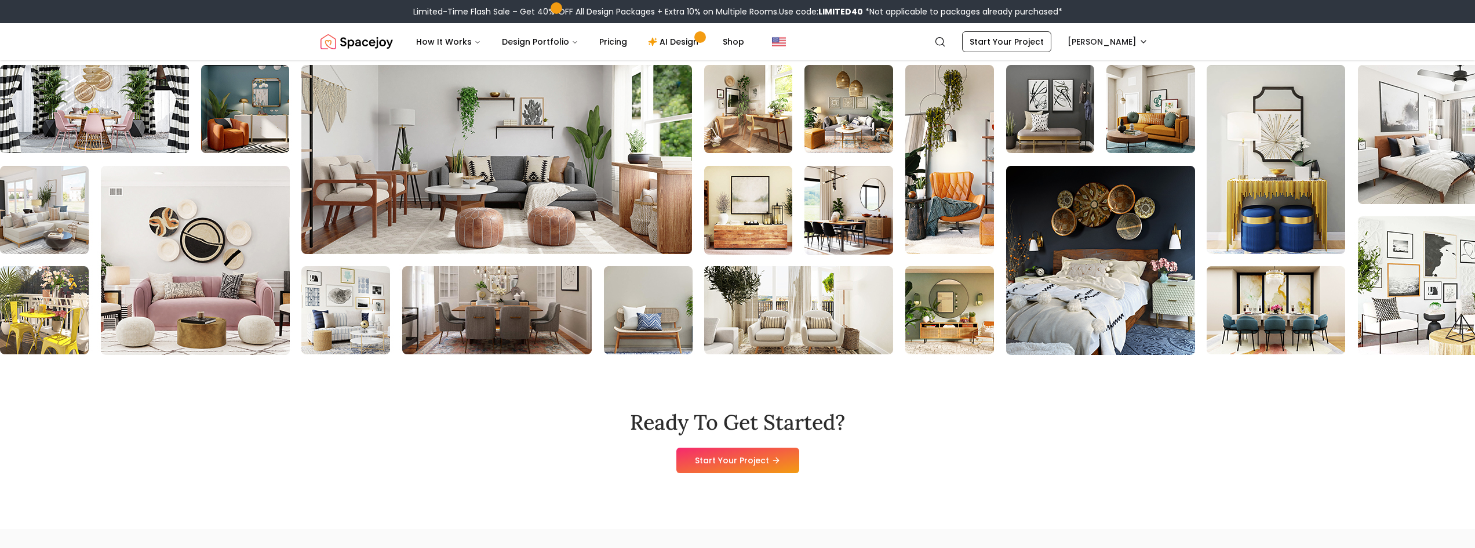
scroll to position [1176, 0]
click at [617, 156] on img at bounding box center [881, 210] width 1798 height 290
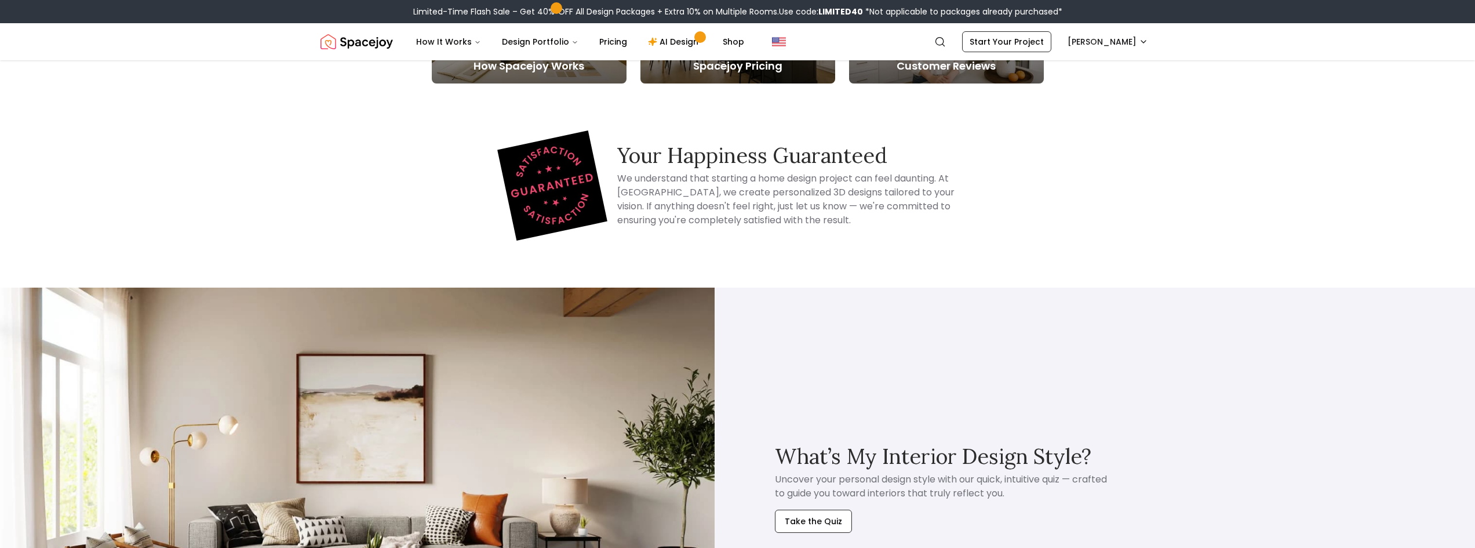
scroll to position [448, 0]
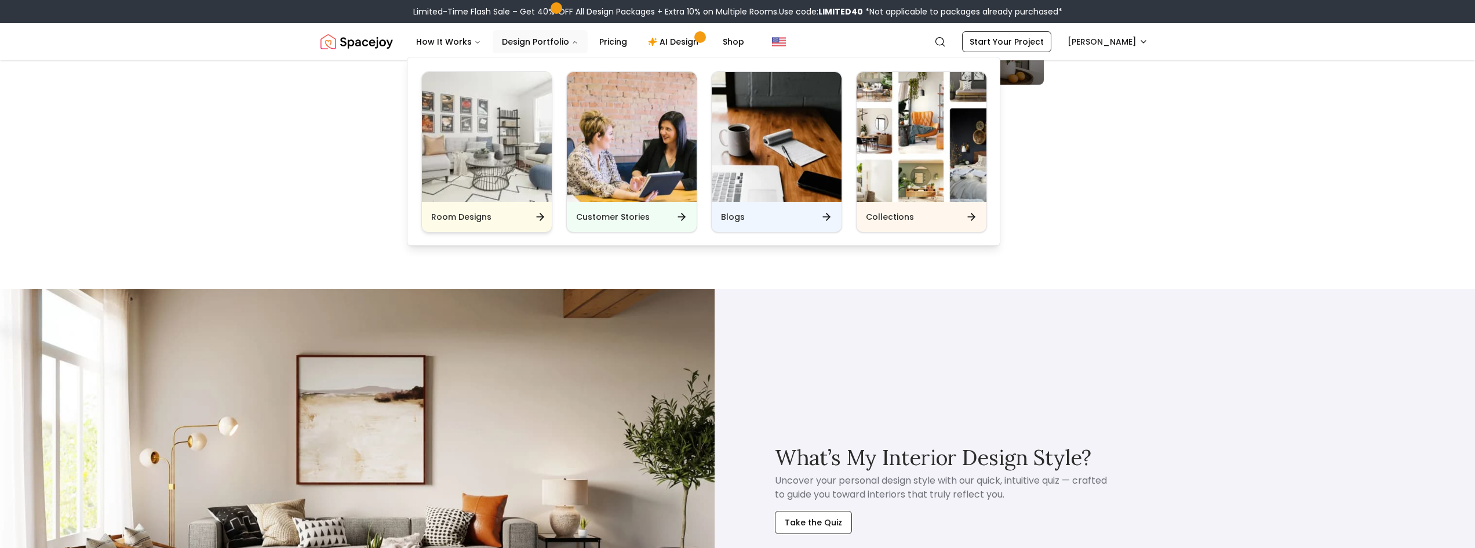
click at [499, 220] on div "Room Designs" at bounding box center [487, 217] width 130 height 30
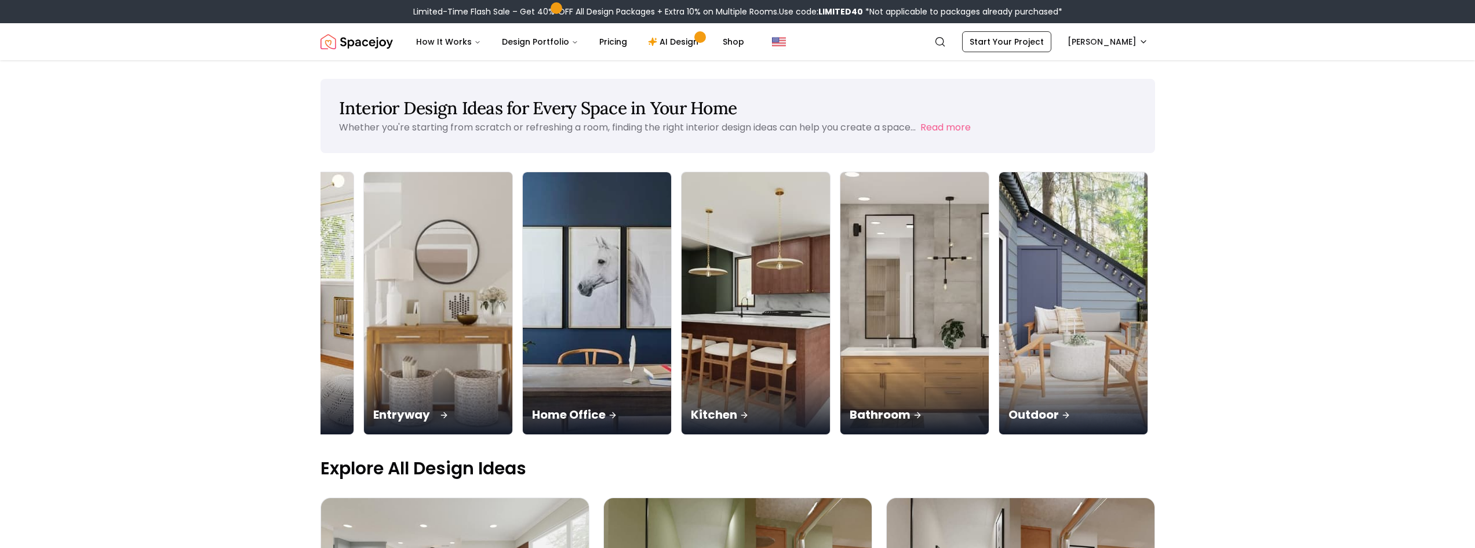
scroll to position [0, 593]
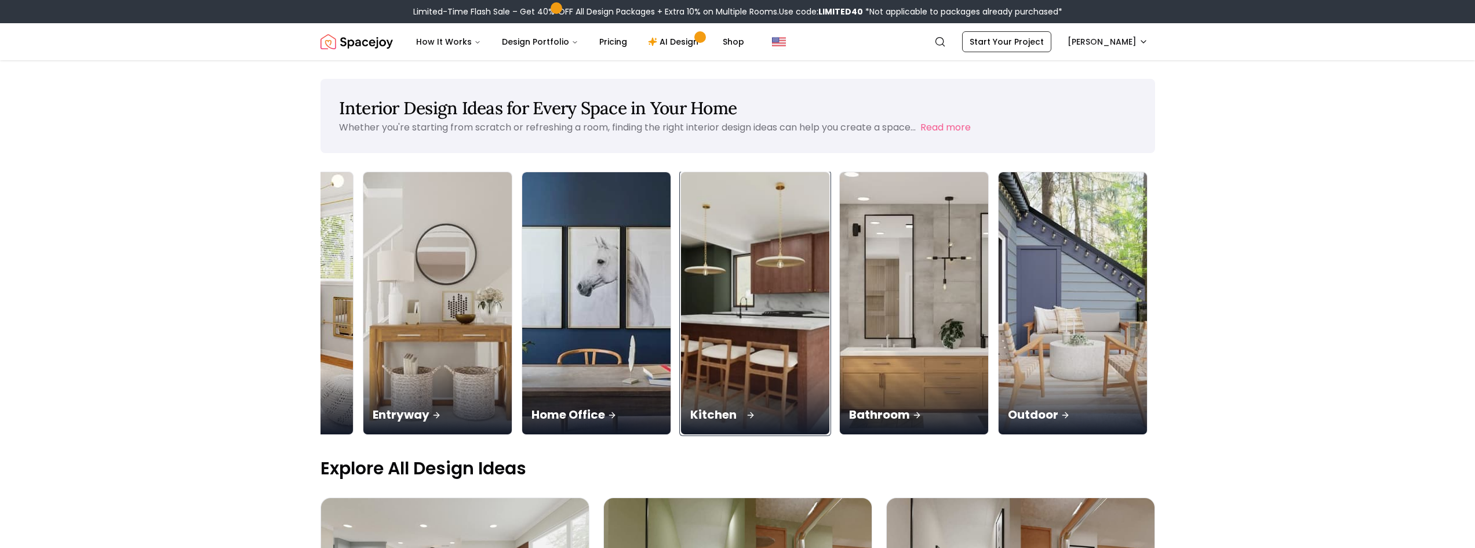
click at [729, 308] on img at bounding box center [755, 303] width 156 height 275
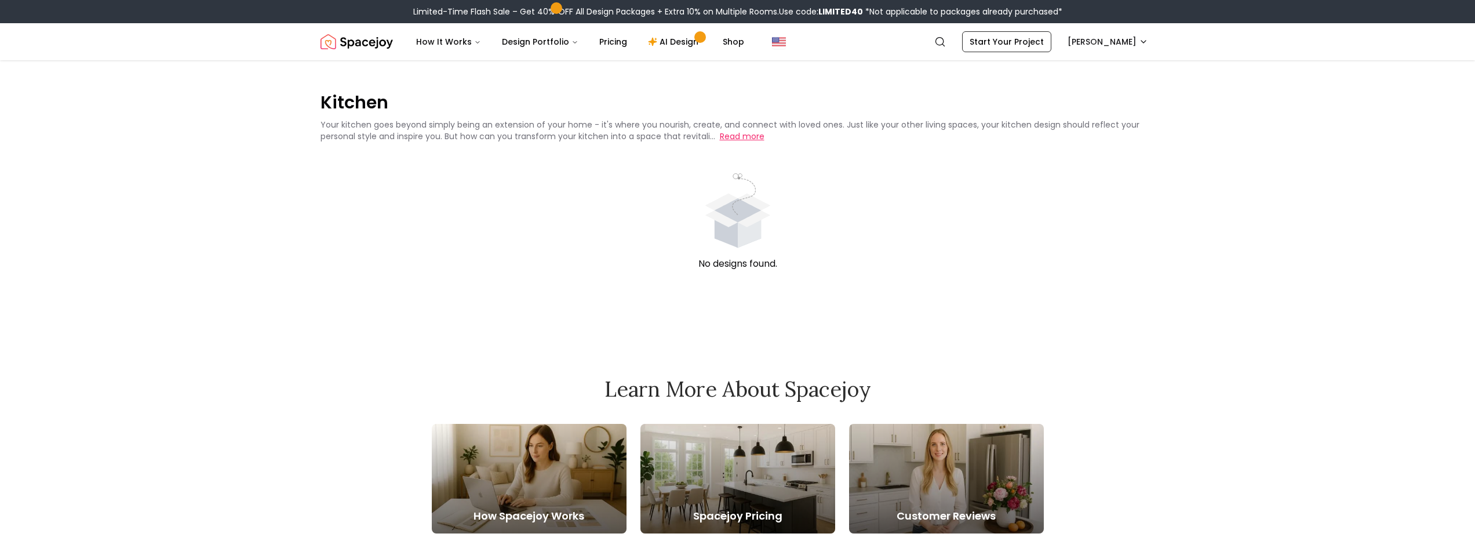
click at [742, 138] on button "Read more" at bounding box center [742, 136] width 45 height 12
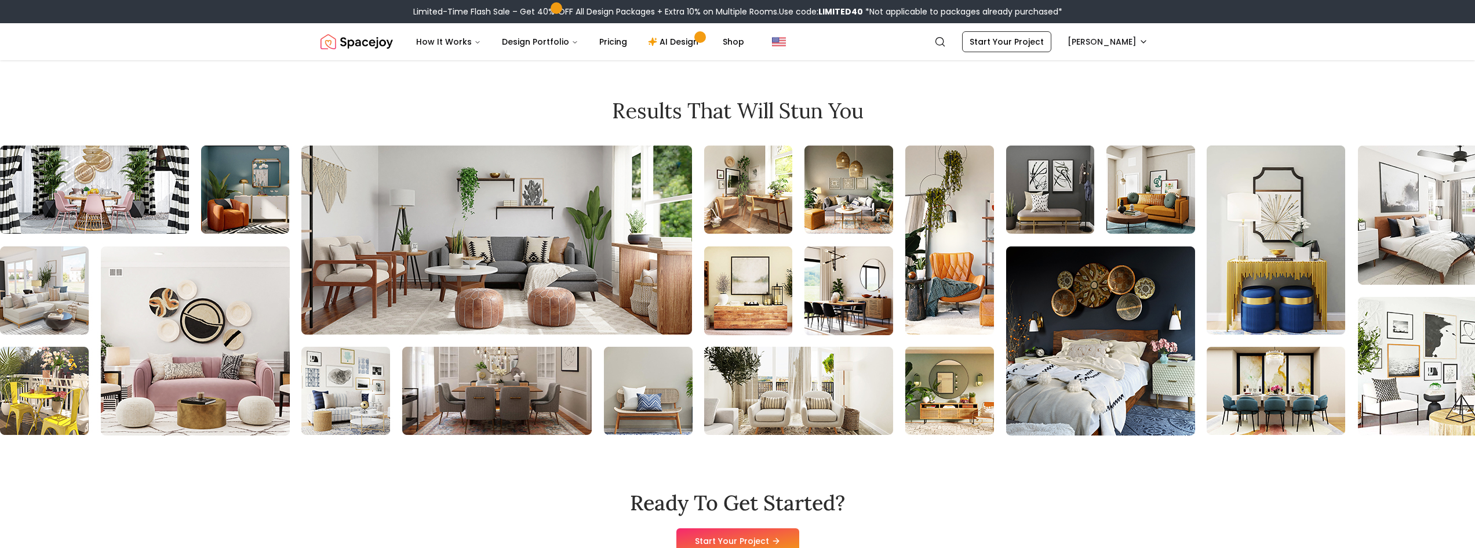
scroll to position [1247, 0]
click at [372, 45] on img "Spacejoy" at bounding box center [356, 41] width 72 height 23
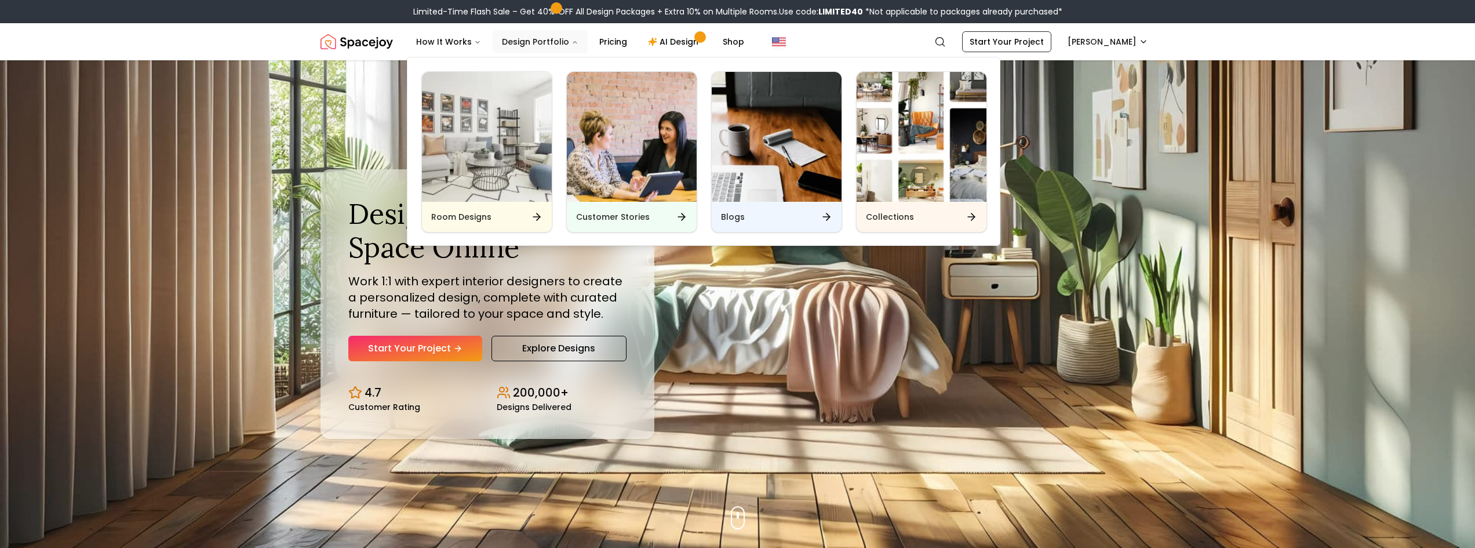
click at [520, 47] on button "Design Portfolio" at bounding box center [540, 41] width 95 height 23
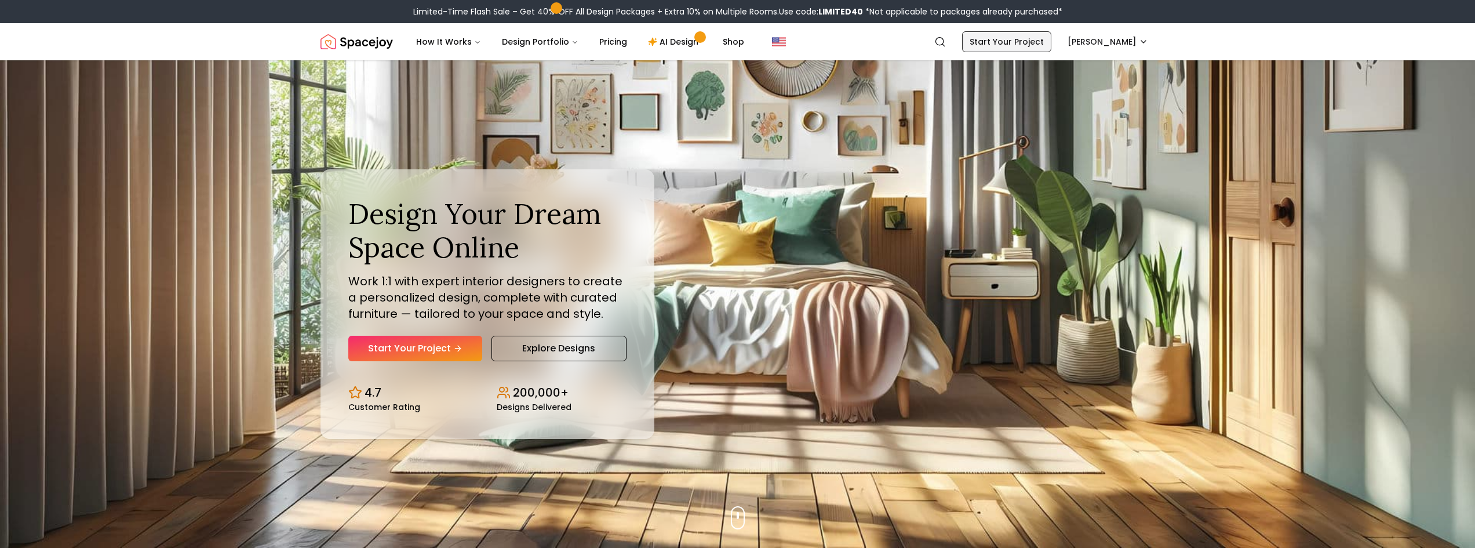
click at [1029, 34] on link "Start Your Project" at bounding box center [1006, 41] width 89 height 21
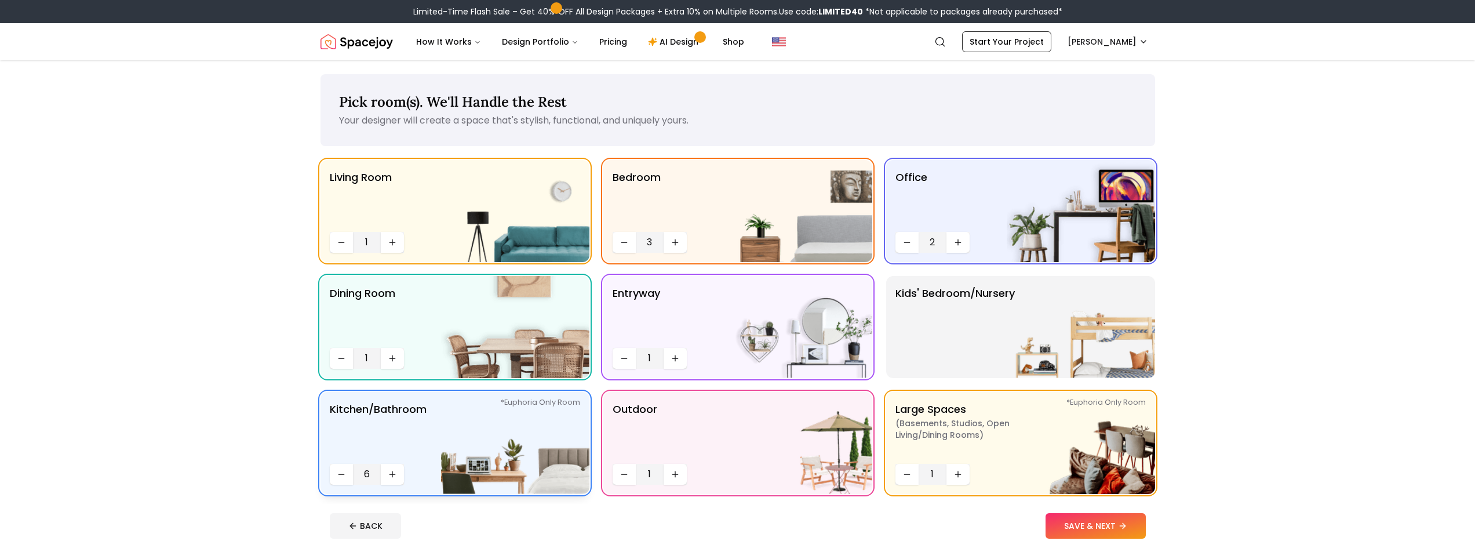
click at [540, 403] on img at bounding box center [515, 443] width 148 height 102
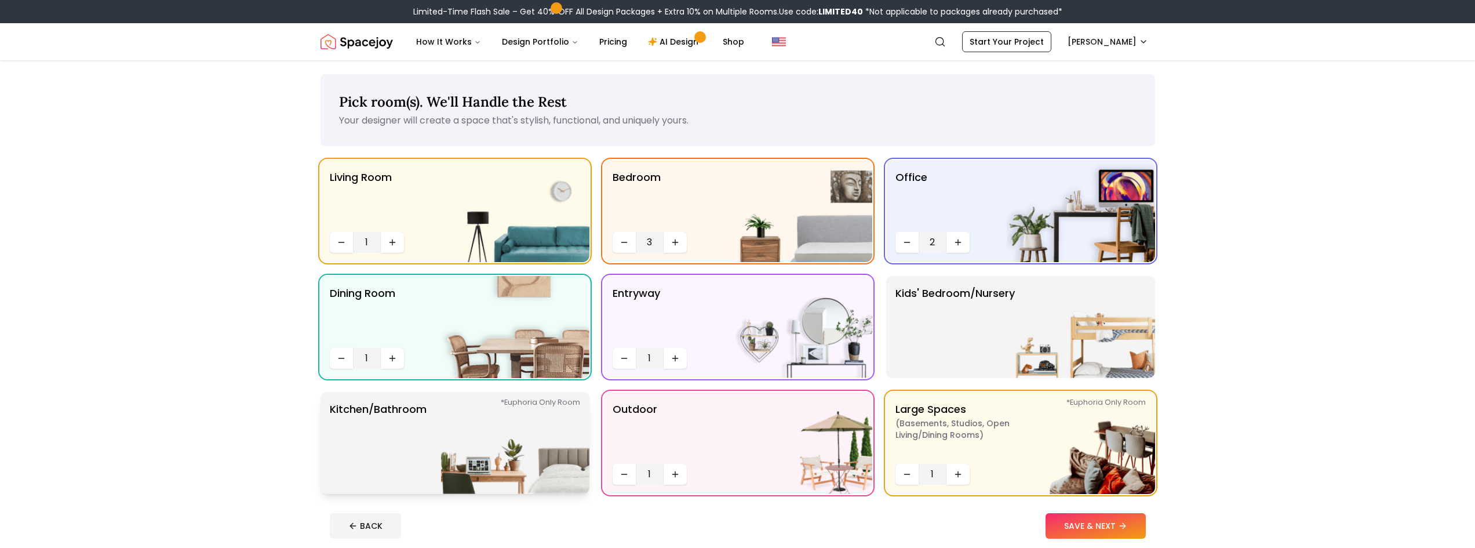
click at [540, 403] on img at bounding box center [515, 443] width 148 height 102
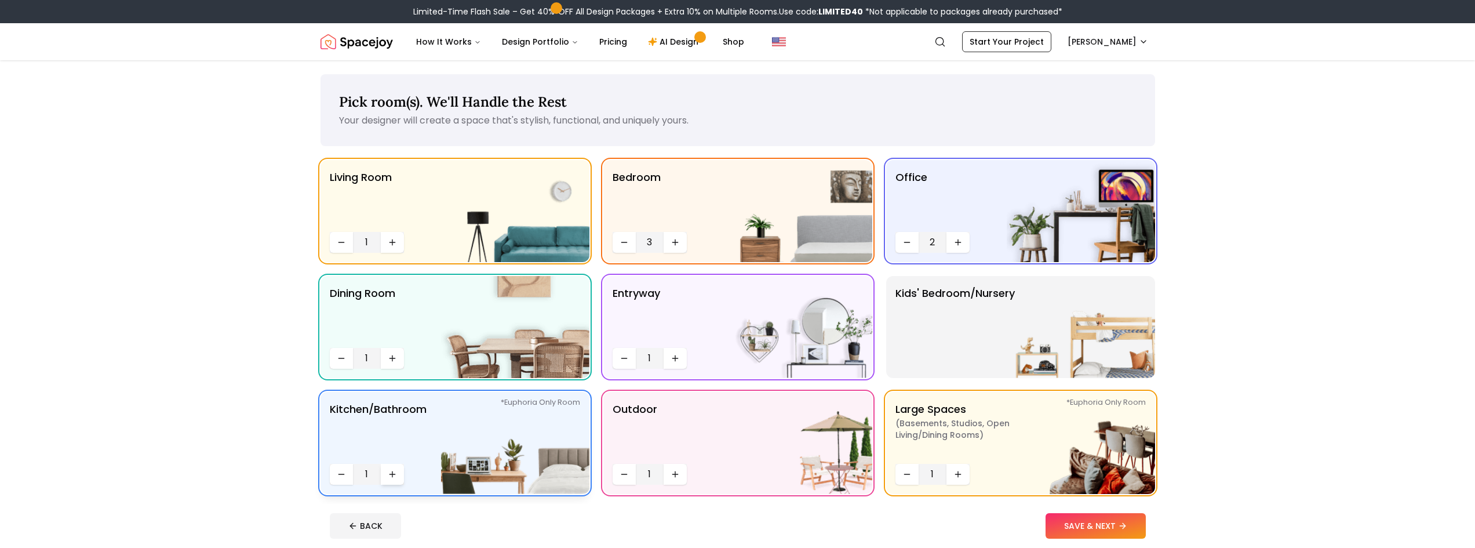
click at [392, 471] on icon "Increase quantity" at bounding box center [392, 473] width 0 height 5
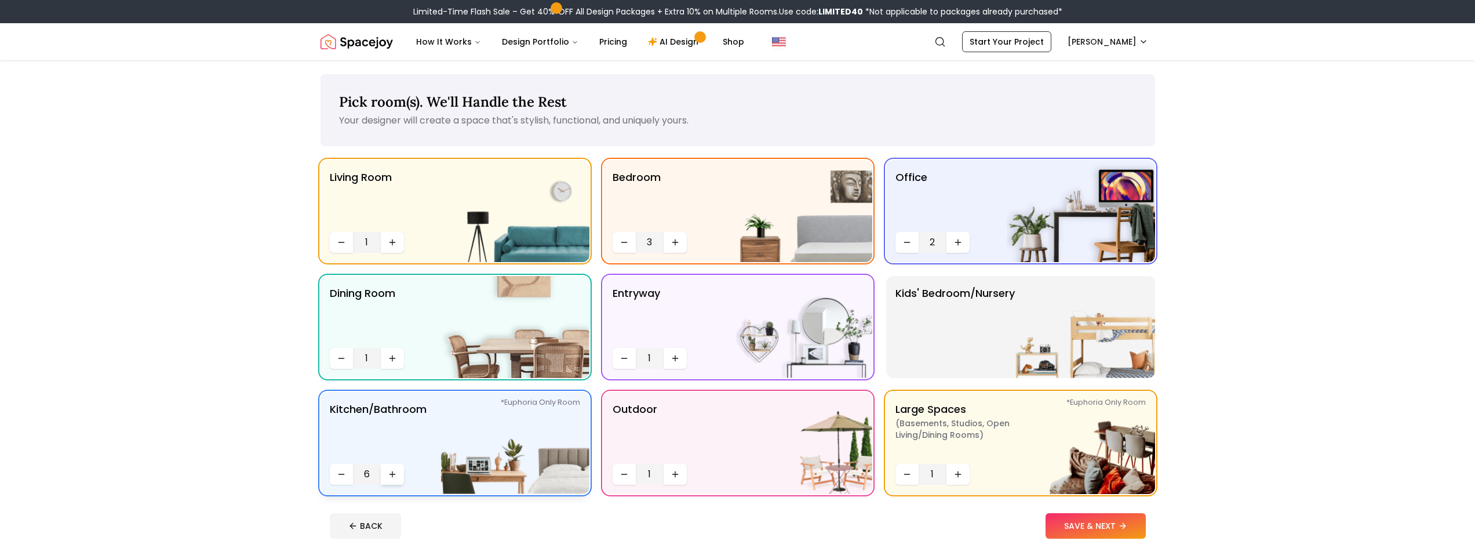
click at [392, 471] on icon "Increase quantity" at bounding box center [392, 473] width 0 height 5
click at [345, 475] on icon "Decrease quantity" at bounding box center [341, 473] width 9 height 9
click at [1088, 534] on button "SAVE & NEXT" at bounding box center [1095, 525] width 100 height 25
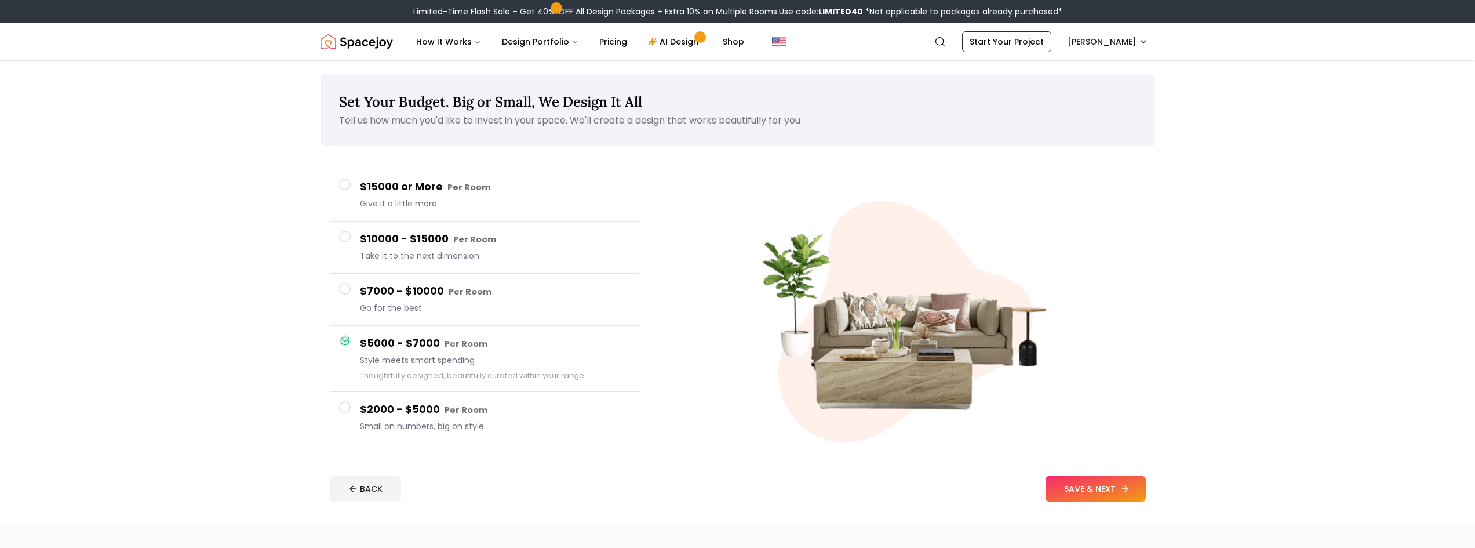
click at [1067, 493] on button "SAVE & NEXT" at bounding box center [1095, 488] width 100 height 25
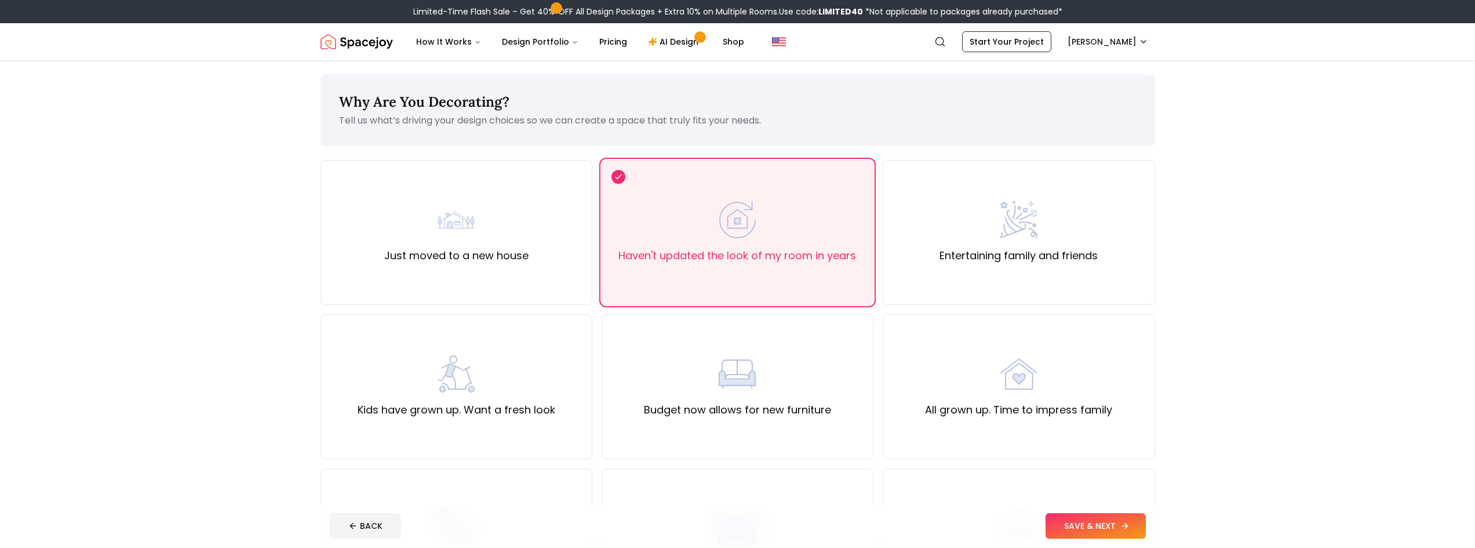
click at [1125, 517] on button "SAVE & NEXT" at bounding box center [1095, 525] width 100 height 25
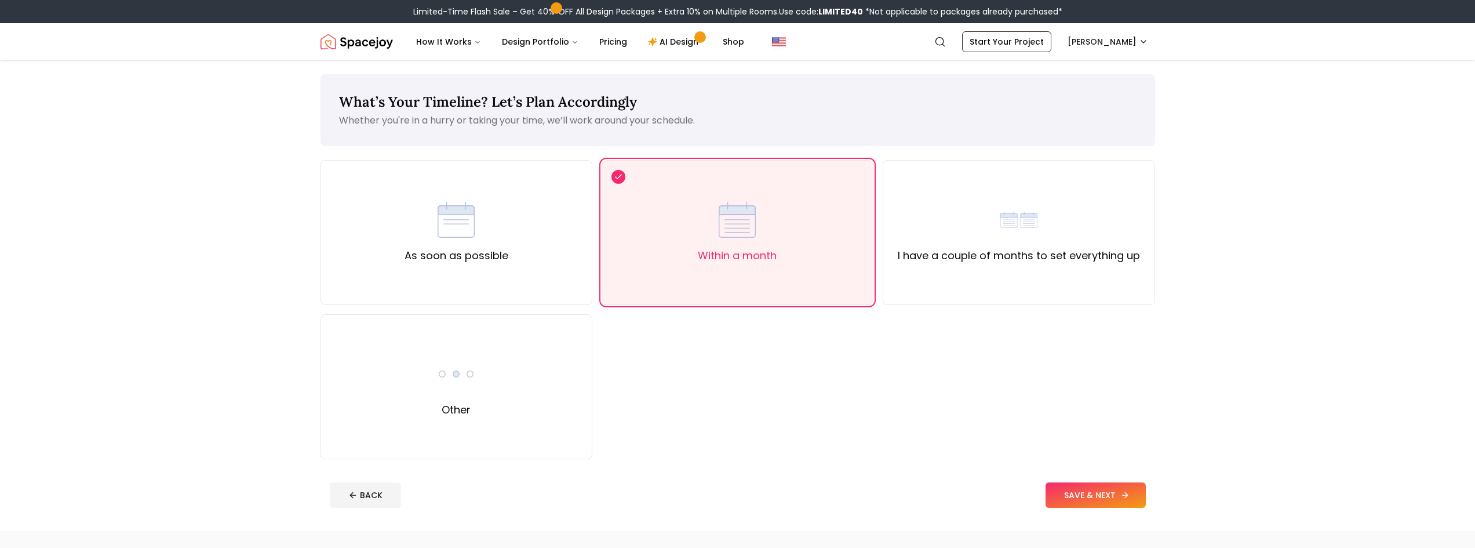
click at [1115, 491] on button "SAVE & NEXT" at bounding box center [1095, 494] width 100 height 25
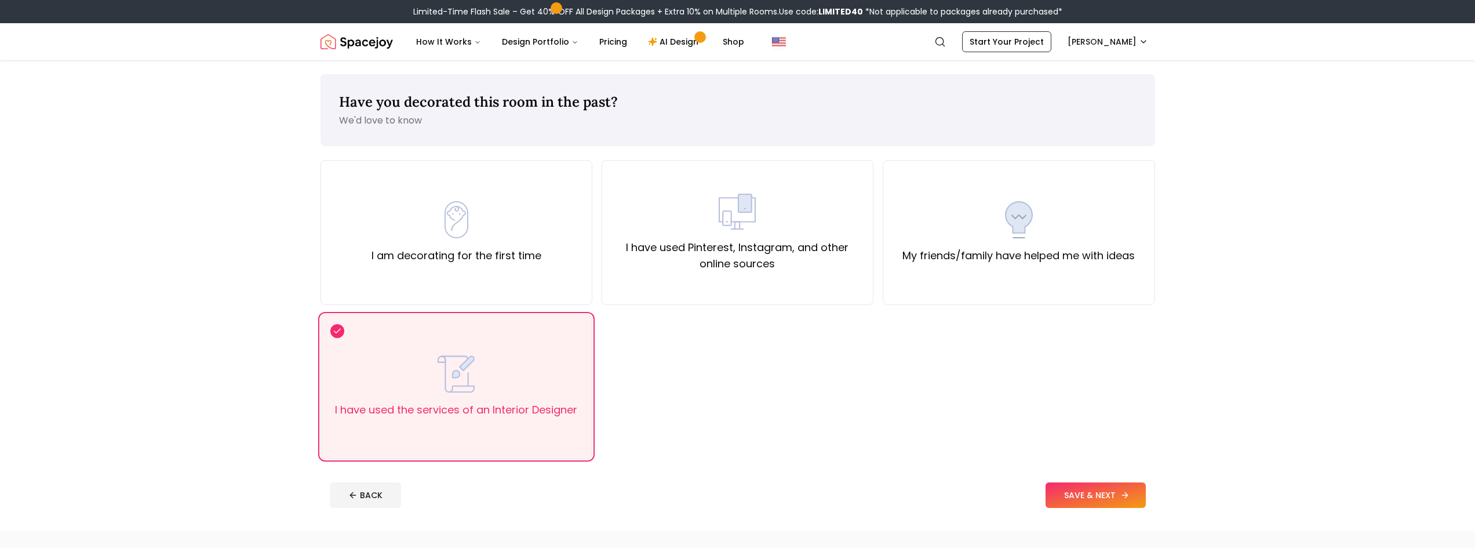
click at [1111, 495] on button "SAVE & NEXT" at bounding box center [1095, 494] width 100 height 25
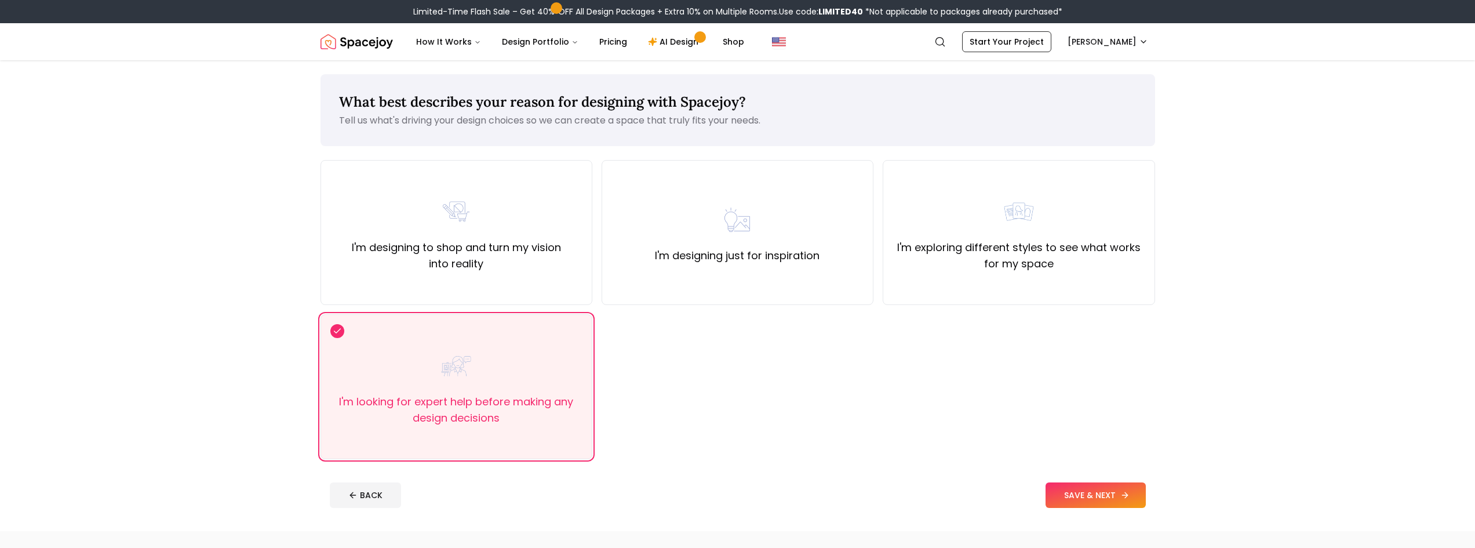
click at [1111, 495] on button "SAVE & NEXT" at bounding box center [1095, 494] width 100 height 25
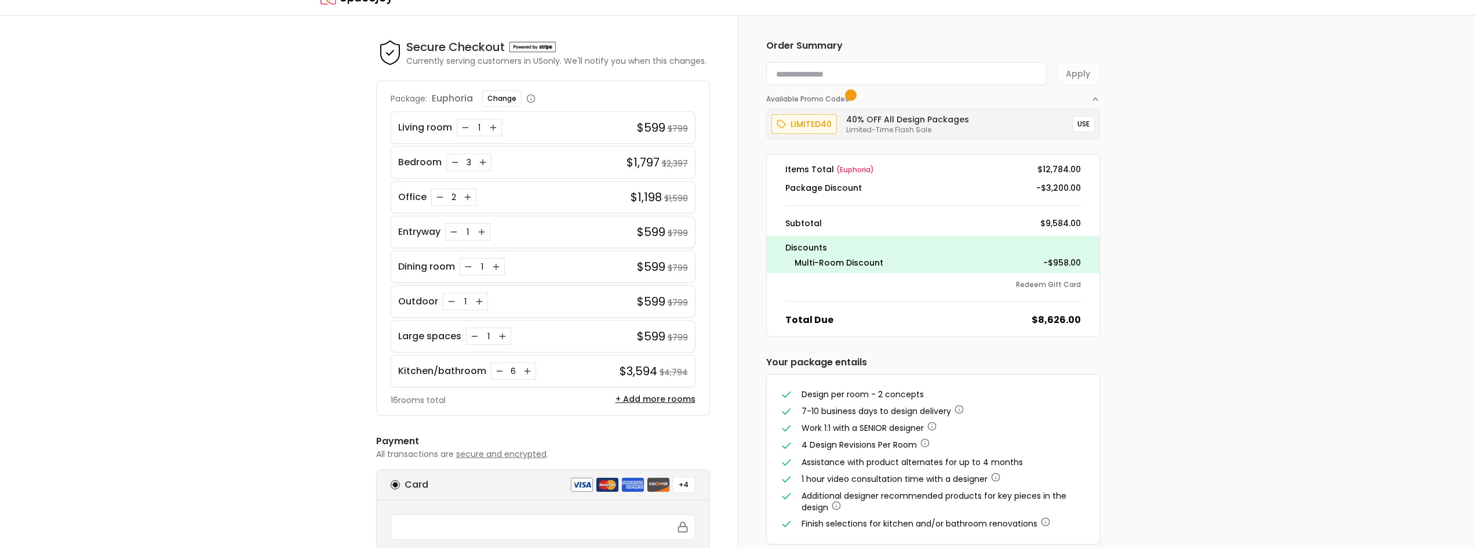
scroll to position [21, 0]
click at [819, 127] on p "limited40" at bounding box center [810, 125] width 41 height 14
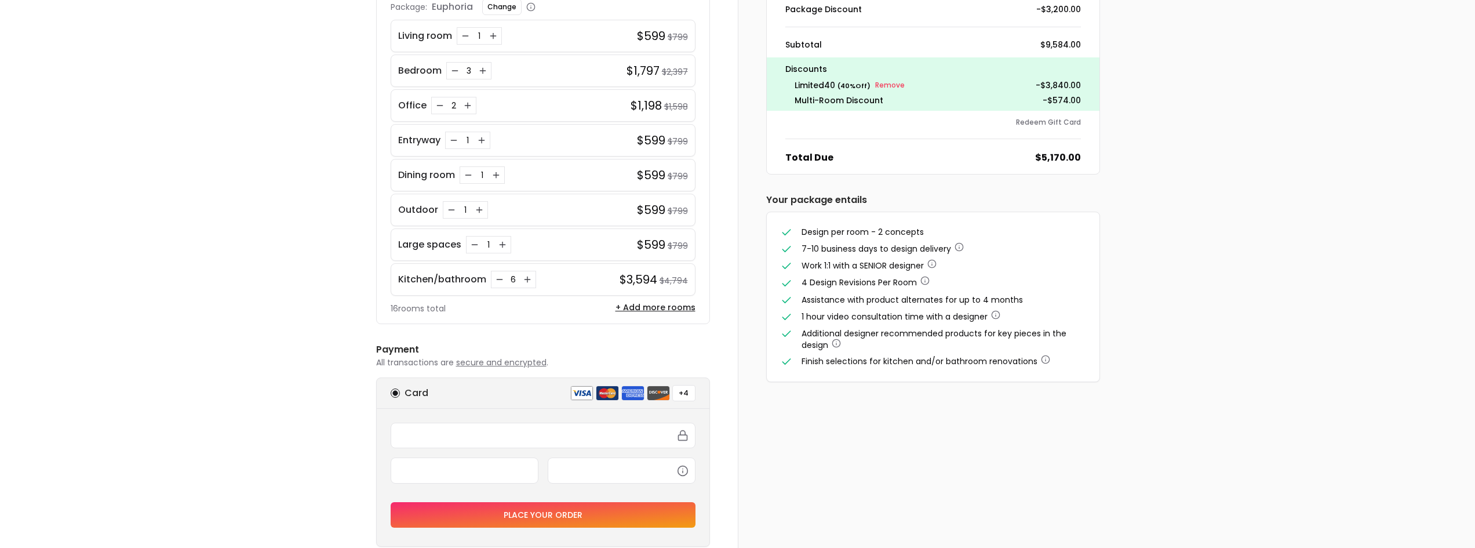
scroll to position [114, 0]
click at [1195, 405] on div "Order Summary Items Total ( euphoria ) $12,784.00 Package Discount -$3,200.00 S…" at bounding box center [1107, 289] width 738 height 730
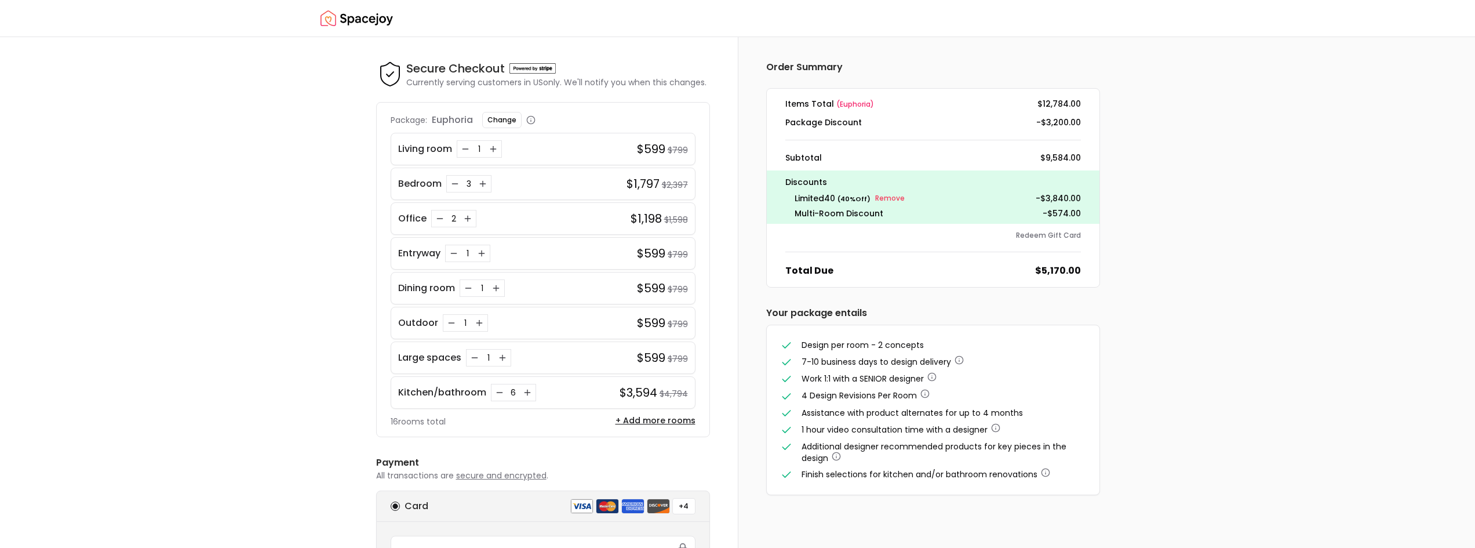
scroll to position [1, 0]
